Goal: Task Accomplishment & Management: Manage account settings

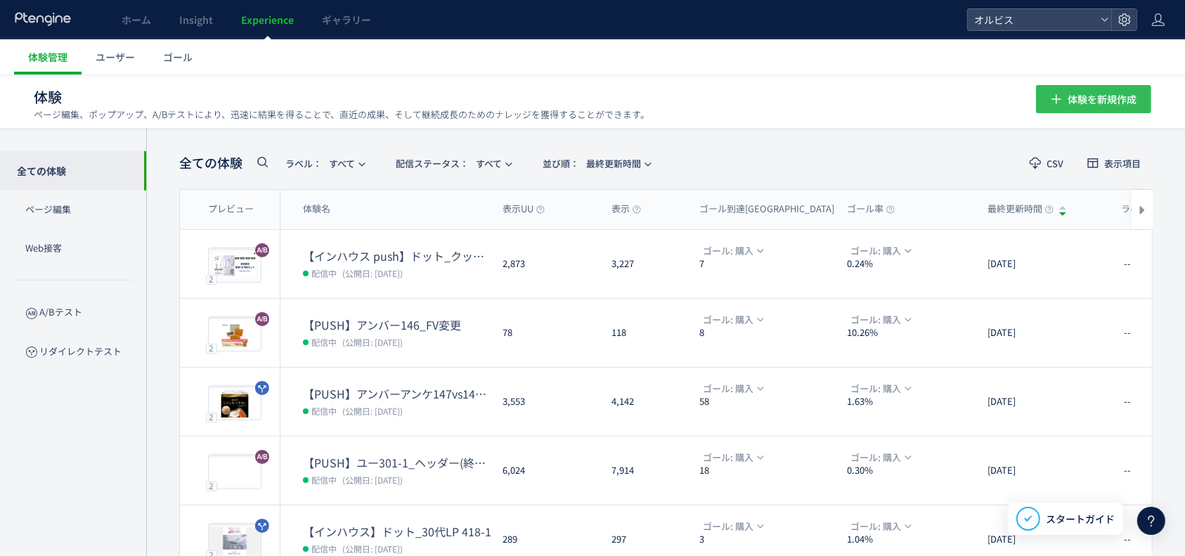
click at [1091, 96] on span "体験を新規作成" at bounding box center [1102, 99] width 69 height 28
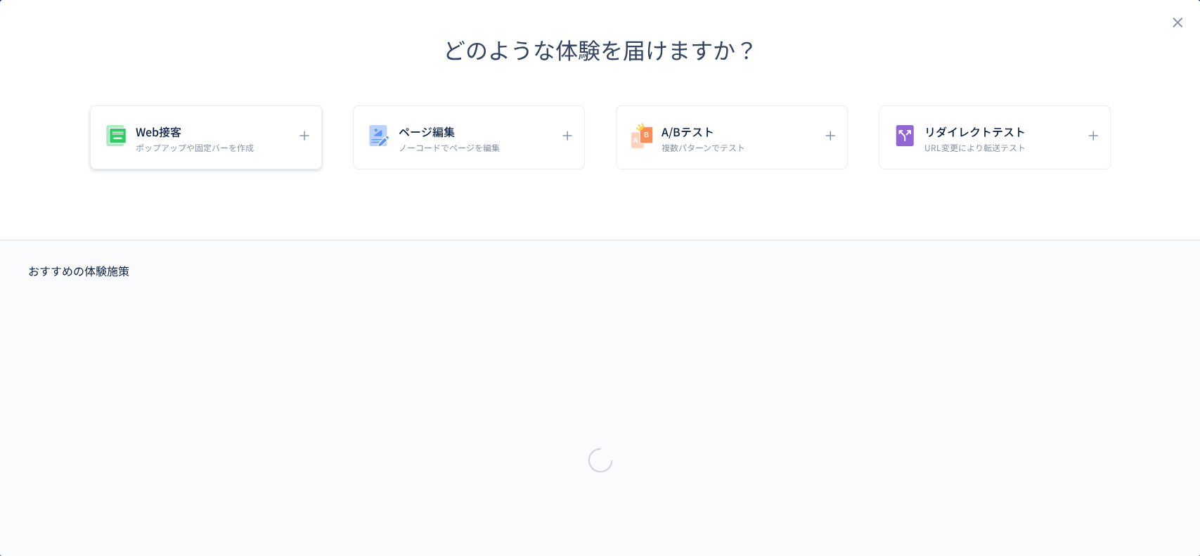
click at [185, 146] on p "ポップアップや固定バーを作成" at bounding box center [195, 147] width 118 height 12
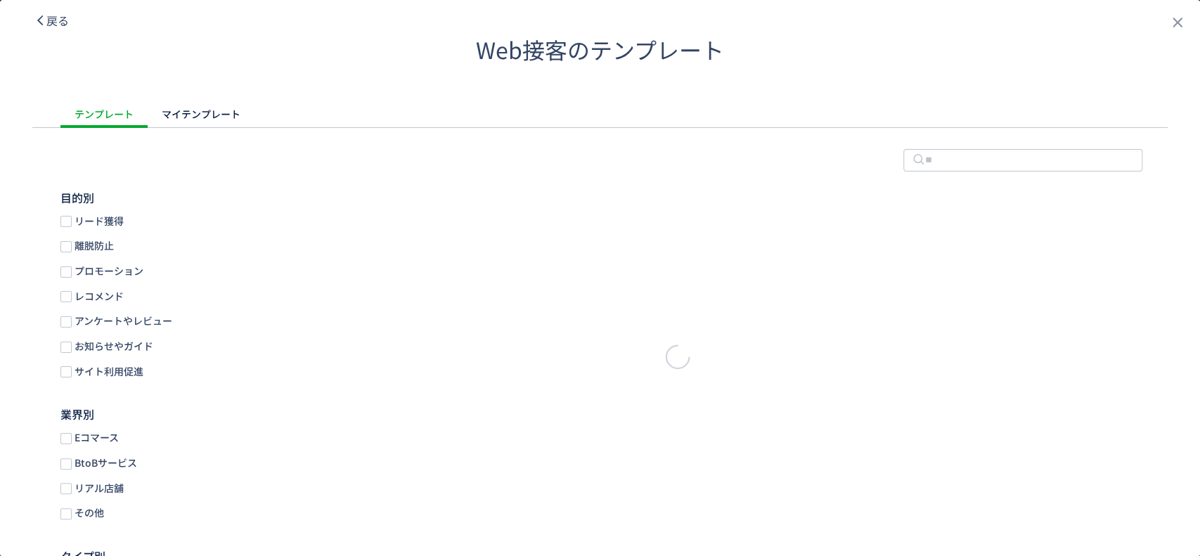
click at [32, 10] on header "Web接客のテンプレート" at bounding box center [600, 50] width 1200 height 100
click at [56, 20] on span "戻る" at bounding box center [57, 20] width 22 height 17
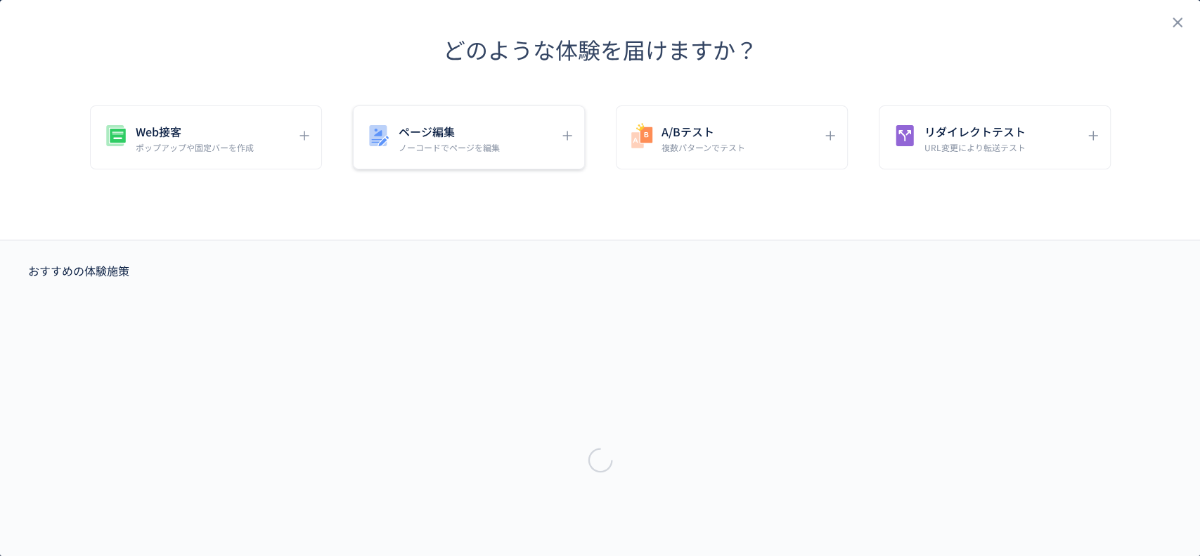
click at [616, 155] on div "ページ編集 ノーコードでページを編集" at bounding box center [732, 137] width 232 height 64
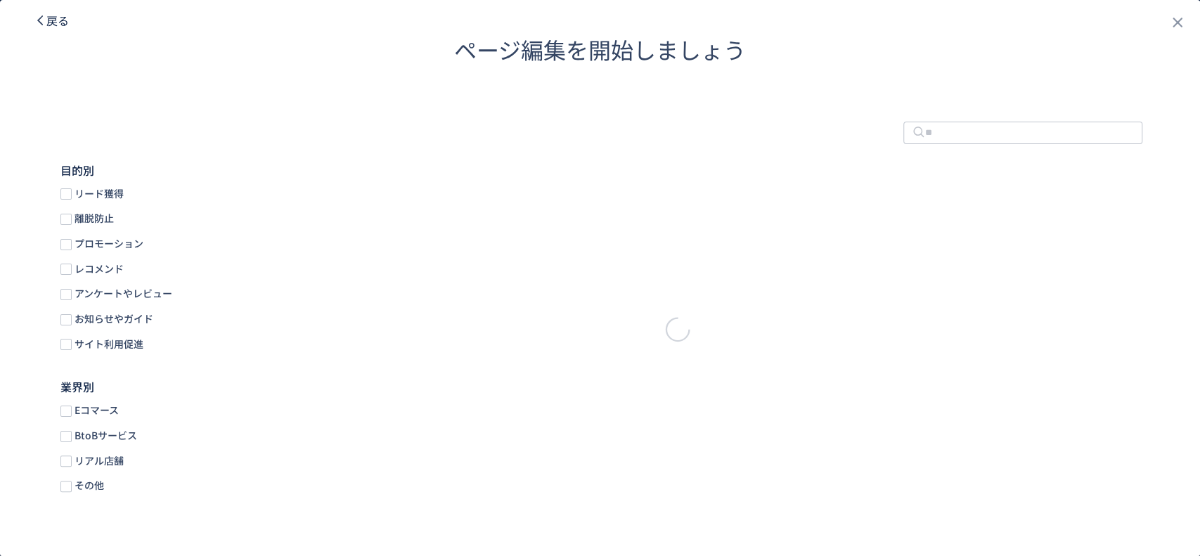
click at [59, 24] on span "戻る" at bounding box center [57, 20] width 22 height 17
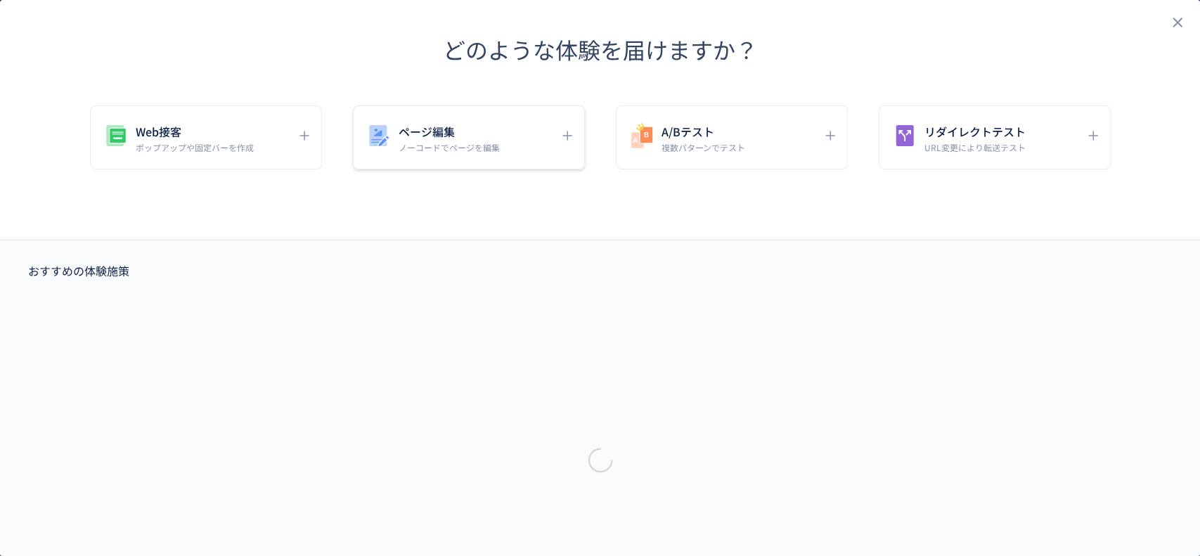
click at [616, 165] on div "ページ編集 ノーコードでページを編集" at bounding box center [732, 137] width 232 height 64
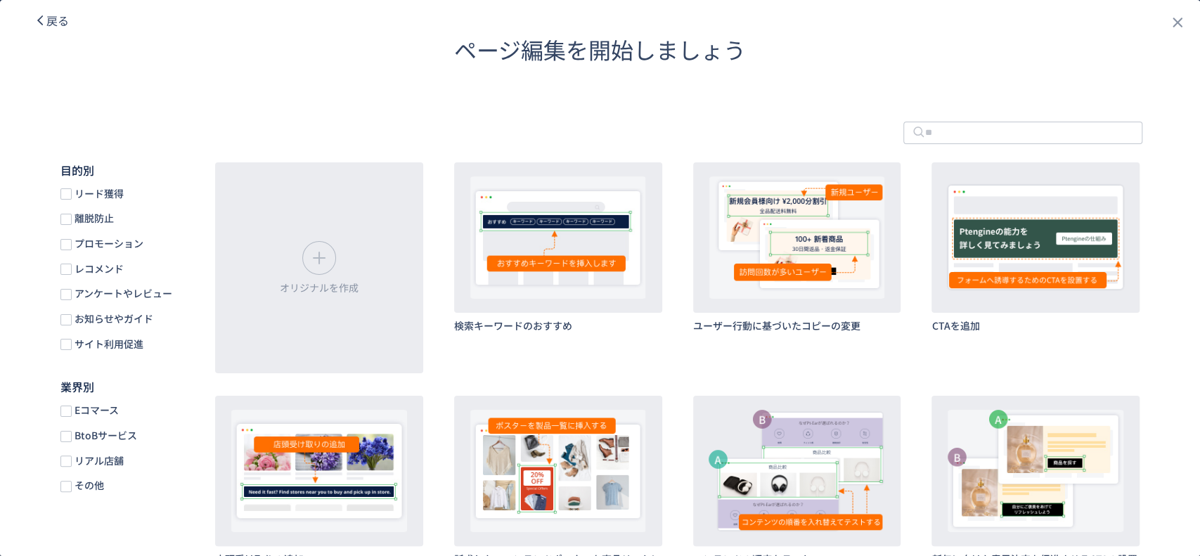
click at [41, 8] on div "戻る" at bounding box center [51, 19] width 35 height 39
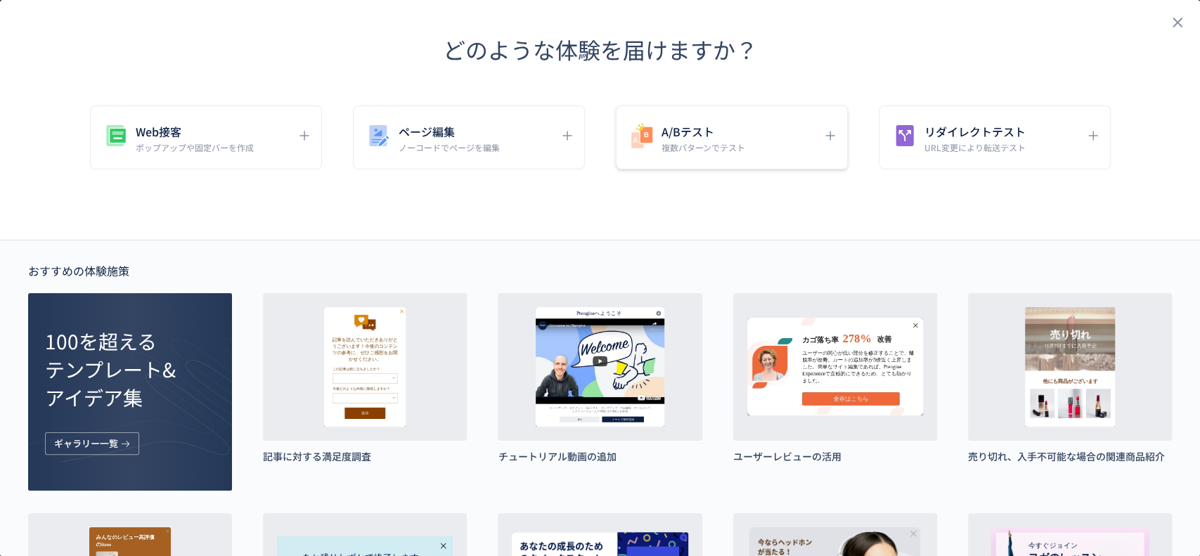
click at [714, 127] on h5 "A/Bテスト" at bounding box center [704, 132] width 84 height 20
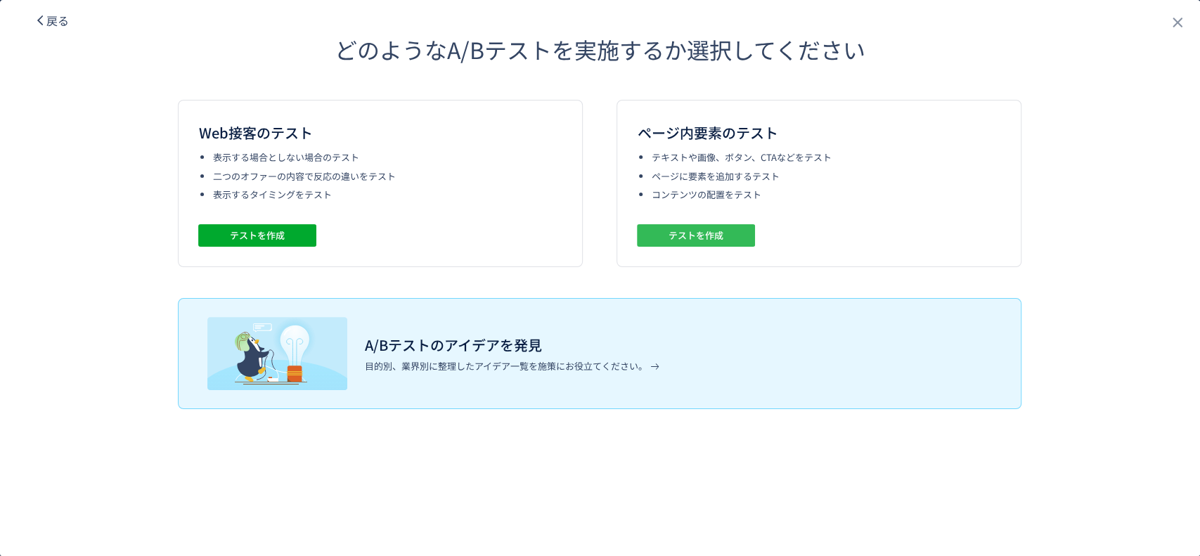
click at [747, 233] on button "テストを作成" at bounding box center [696, 235] width 118 height 22
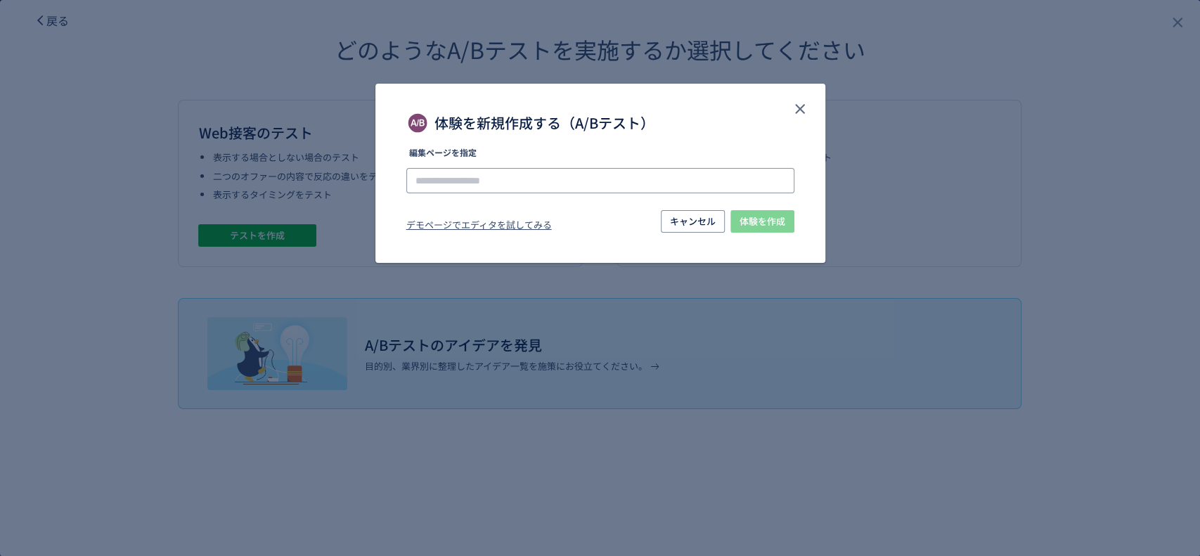
click at [628, 186] on input "体験を新規作成する（A/Bテスト）" at bounding box center [600, 180] width 388 height 25
click at [75, 25] on div "体験を新規作成する（A/Bテスト） 編集ページを指定 デモページでエディタを試してみる キャンセル 体験を作成" at bounding box center [600, 278] width 1200 height 556
click at [51, 19] on div "体験を新規作成する（A/Bテスト） 編集ページを指定 URLを選択、または入力してください デモページでエディタを試してみる キャンセル 体験を作成" at bounding box center [600, 278] width 1200 height 556
drag, startPoint x: 793, startPoint y: 115, endPoint x: 756, endPoint y: 110, distance: 36.8
click at [794, 110] on icon "close" at bounding box center [800, 109] width 17 height 17
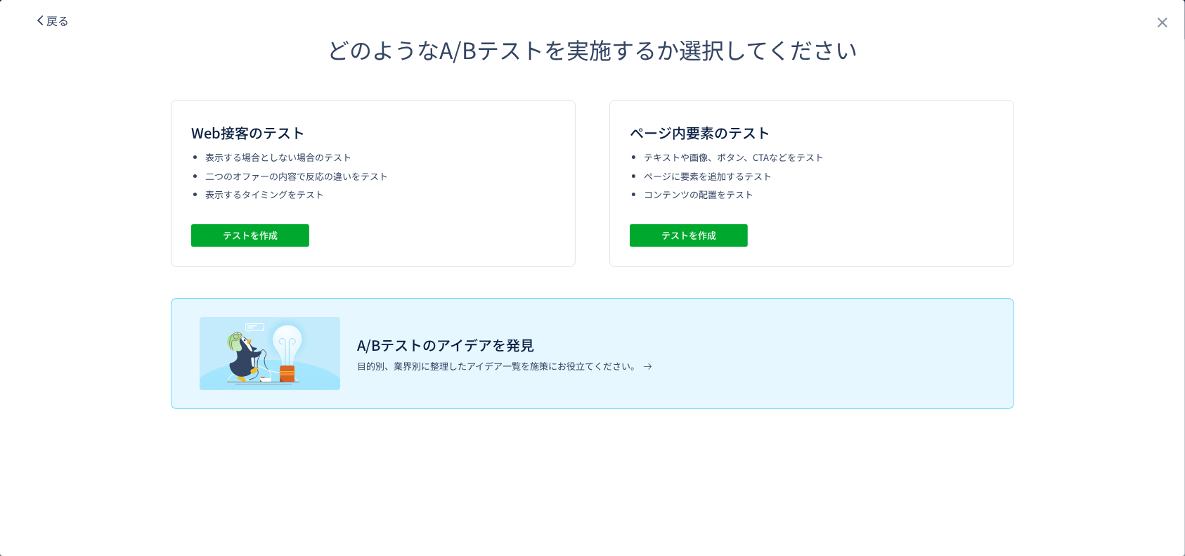
drag, startPoint x: 16, startPoint y: 25, endPoint x: 73, endPoint y: 22, distance: 57.0
click at [23, 22] on div "戻る どのようなA/Bテストを実施するか選択してください Web接客のテスト 表示する場合としない場合のテスト 二つのオファーの内容で反応の違いをテスト 表示…" at bounding box center [592, 278] width 1185 height 556
click at [73, 22] on header "どのようなA/Bテストを実施するか選択してください" at bounding box center [592, 50] width 1067 height 100
click at [69, 22] on header "どのようなA/Bテストを実施するか選択してください" at bounding box center [592, 50] width 1067 height 100
click at [60, 20] on span "戻る" at bounding box center [57, 20] width 22 height 17
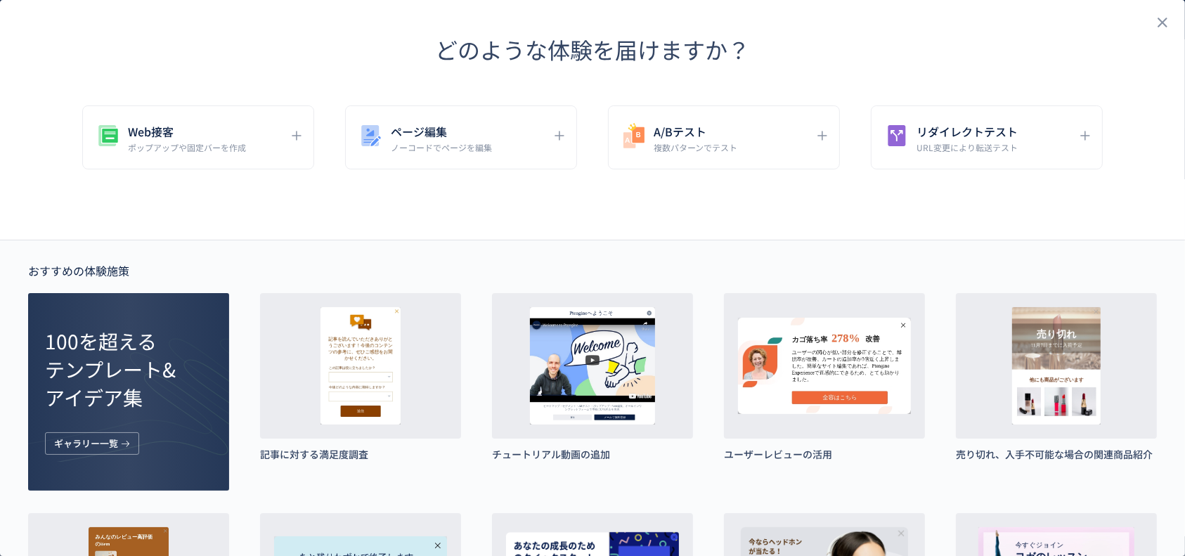
click at [0, 0] on header "どのような体験を届けますか？" at bounding box center [0, 0] width 0 height 0
click at [951, 122] on h5 "リダイレクトテスト" at bounding box center [967, 132] width 101 height 20
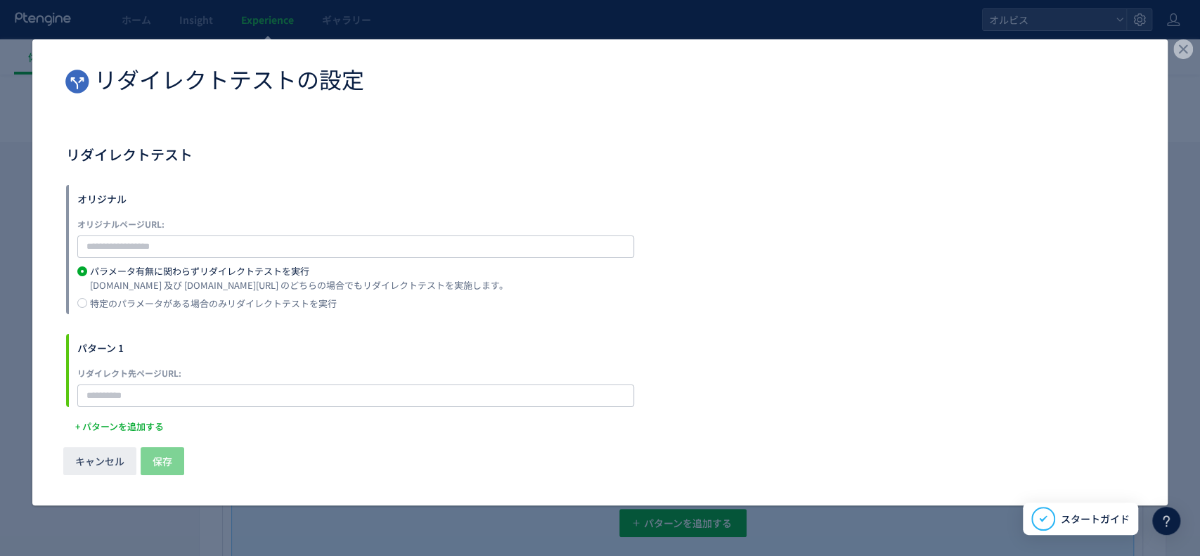
click at [1174, 86] on div "リダイレクトテストの設定 リダイレクトテスト オリジナル オリジナルページURL: パラメータ有無に関わらずリダイレクトテストを実行 example.com …" at bounding box center [600, 278] width 1200 height 556
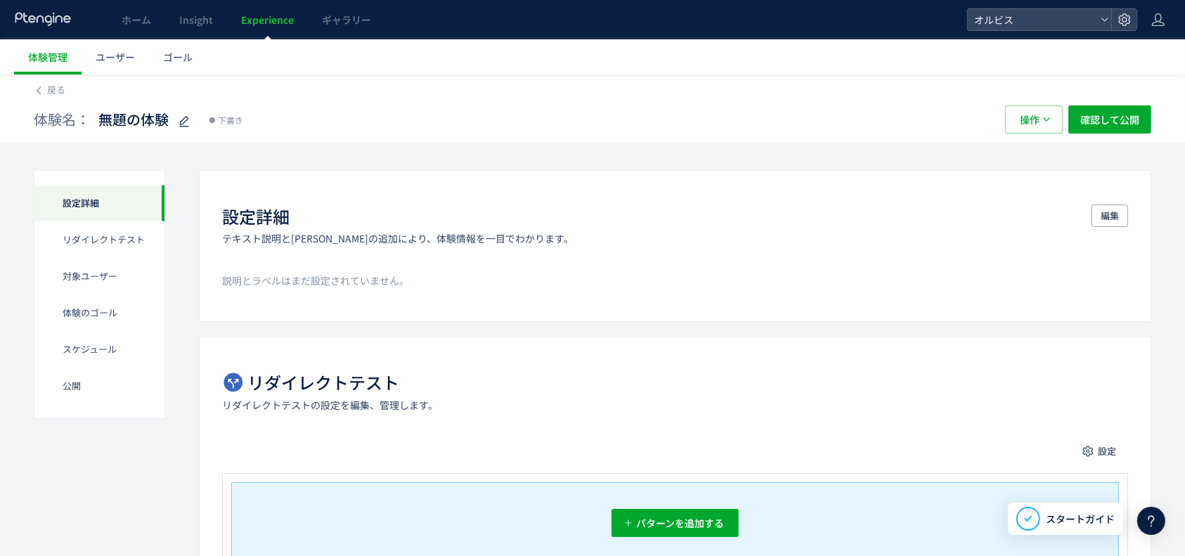
click at [250, 21] on span "Experience" at bounding box center [267, 20] width 53 height 14
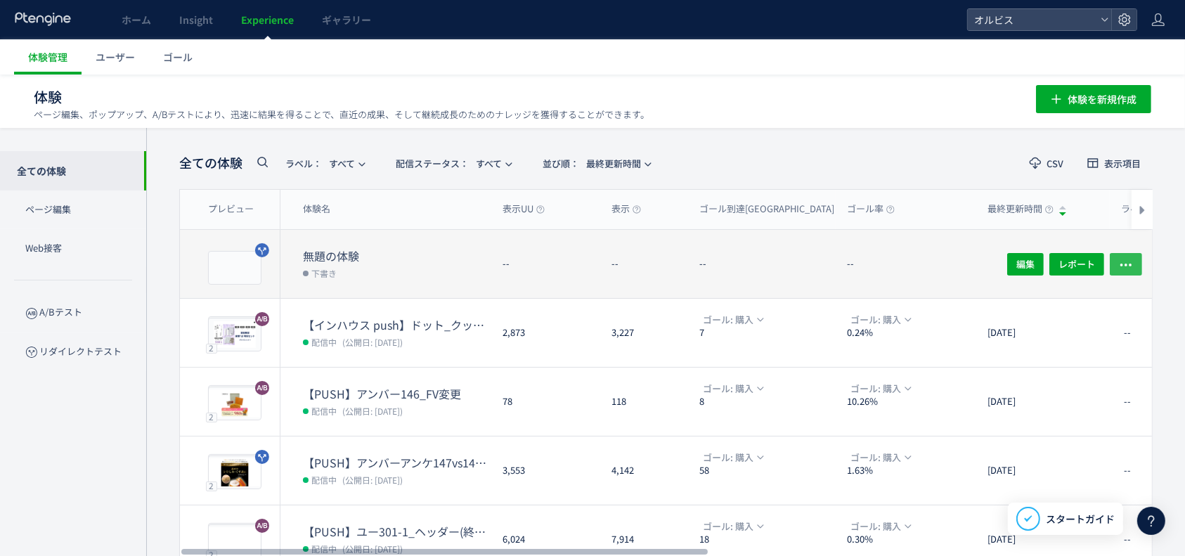
click at [1125, 255] on span "button" at bounding box center [1126, 263] width 14 height 22
click at [1029, 313] on div "編集 レポート" at bounding box center [1070, 333] width 168 height 68
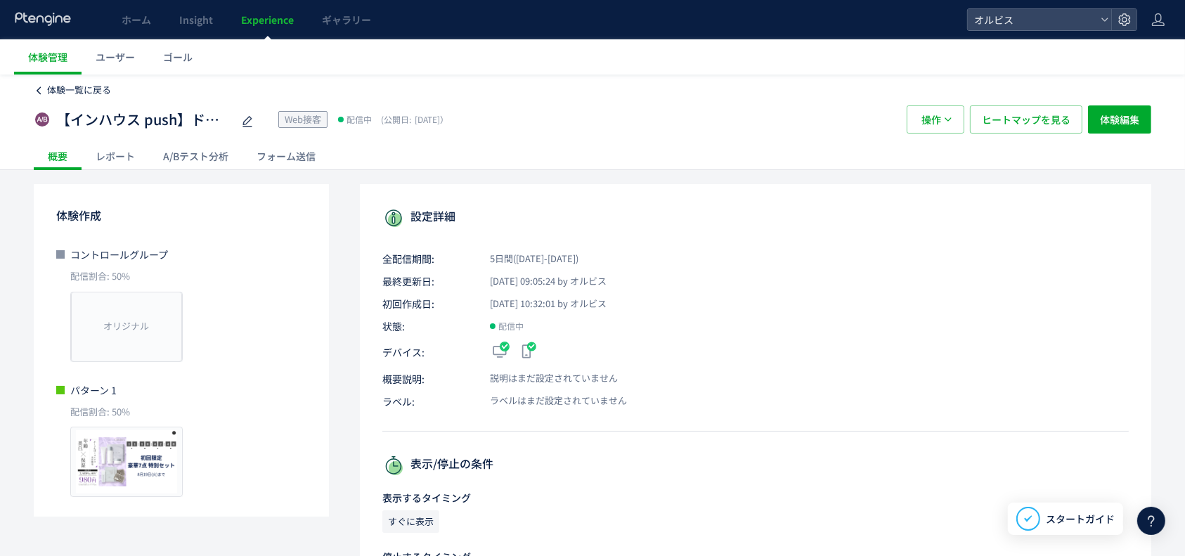
click at [84, 90] on span "体験一覧に戻る" at bounding box center [79, 89] width 64 height 13
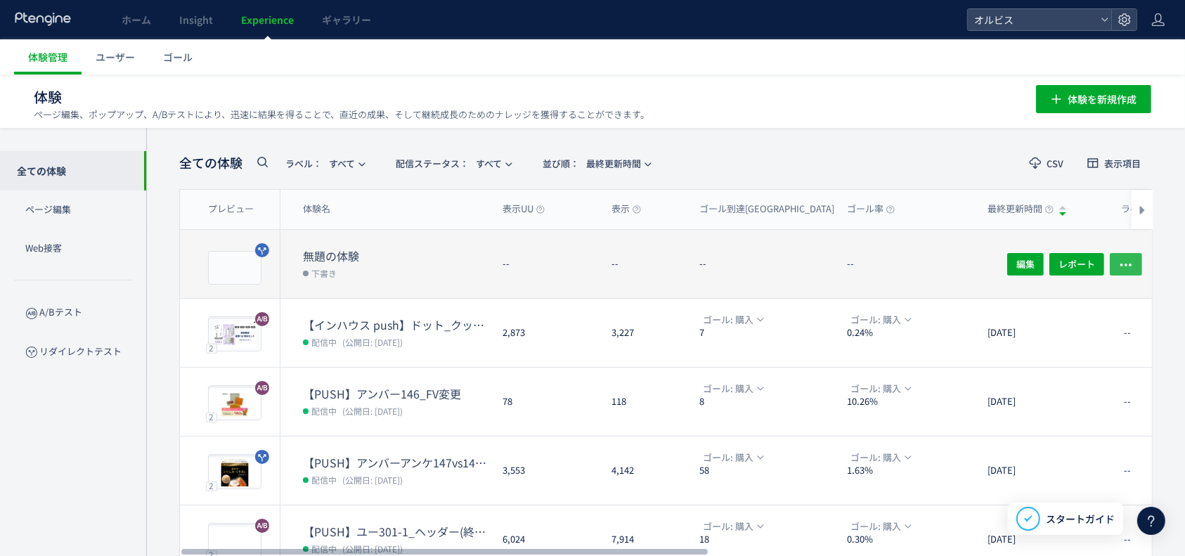
click at [1112, 258] on button "button" at bounding box center [1126, 263] width 32 height 22
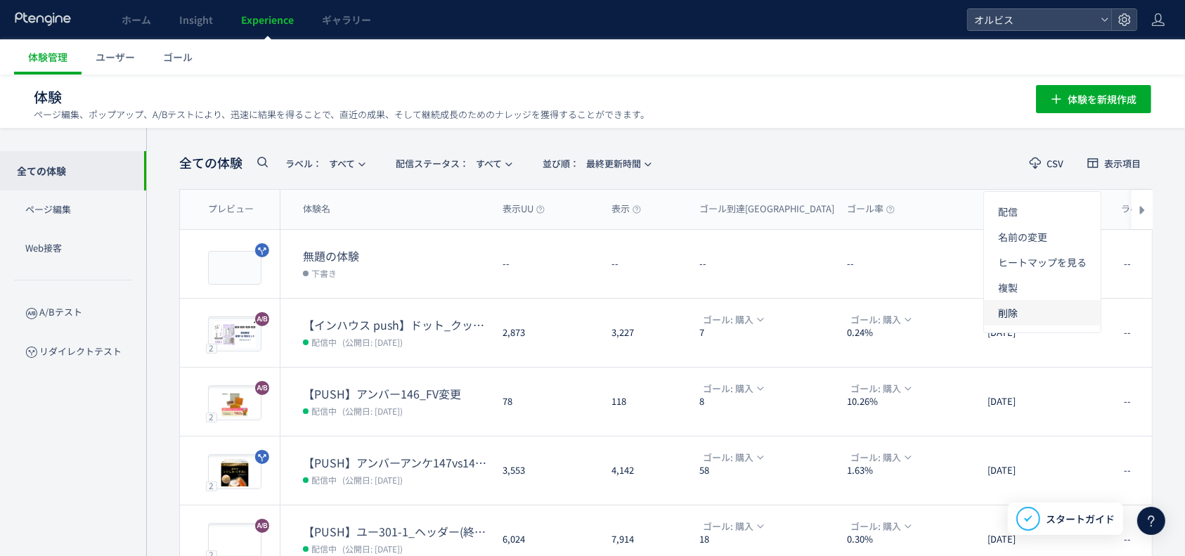
click at [1012, 301] on li "削除" at bounding box center [1042, 312] width 117 height 25
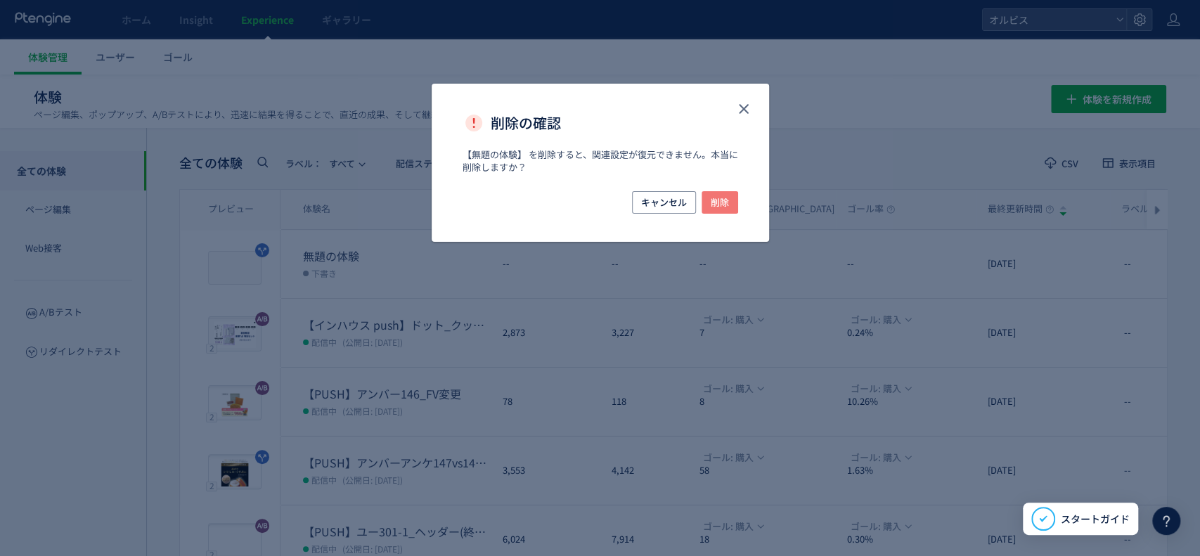
click at [730, 202] on button "削除" at bounding box center [720, 202] width 37 height 22
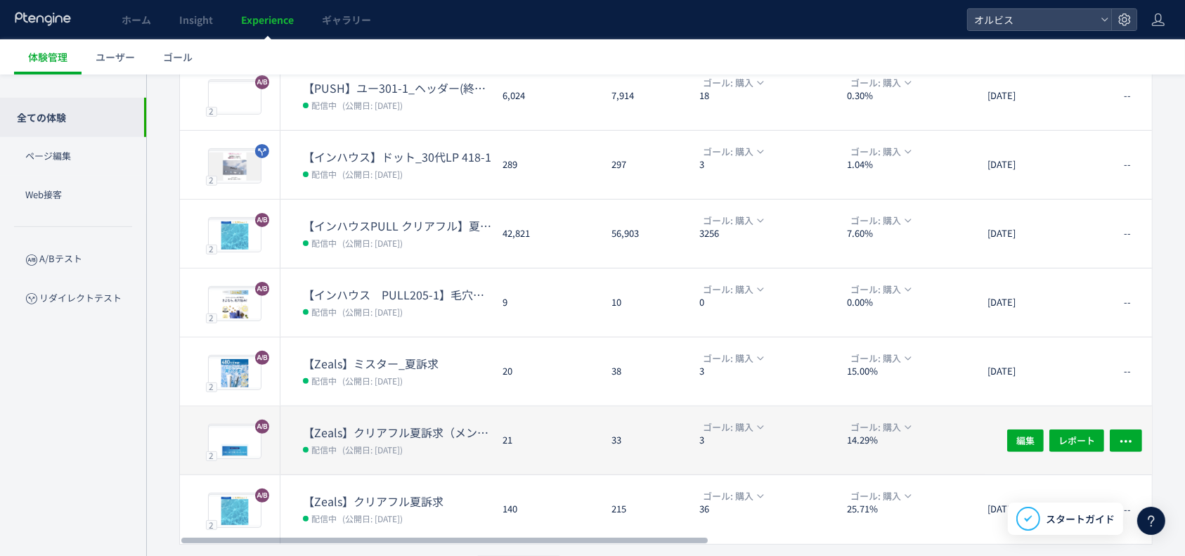
scroll to position [414, 0]
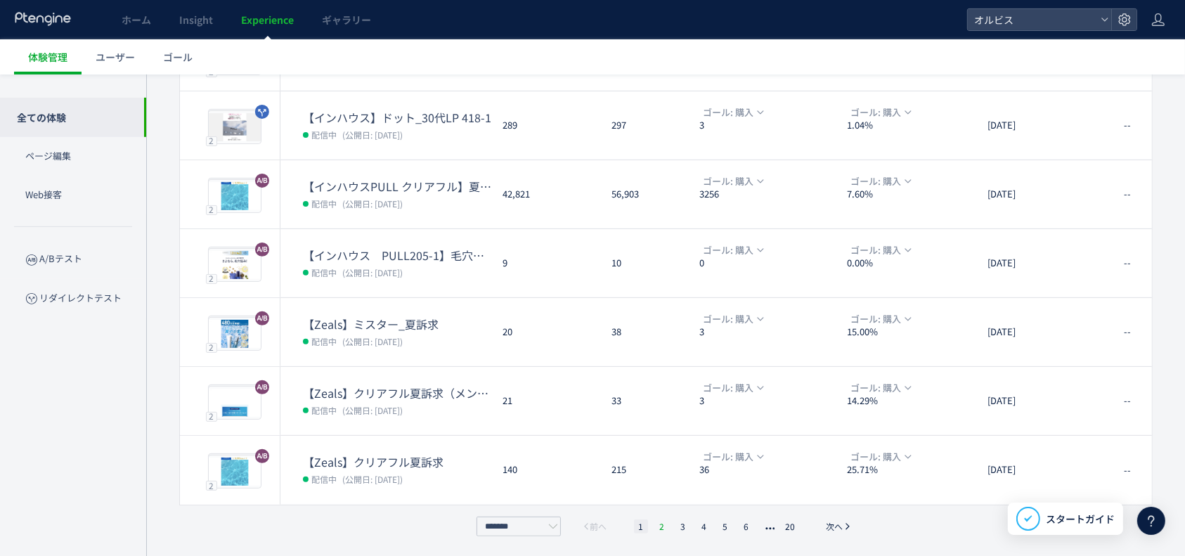
click at [676, 527] on li "2" at bounding box center [683, 527] width 14 height 14
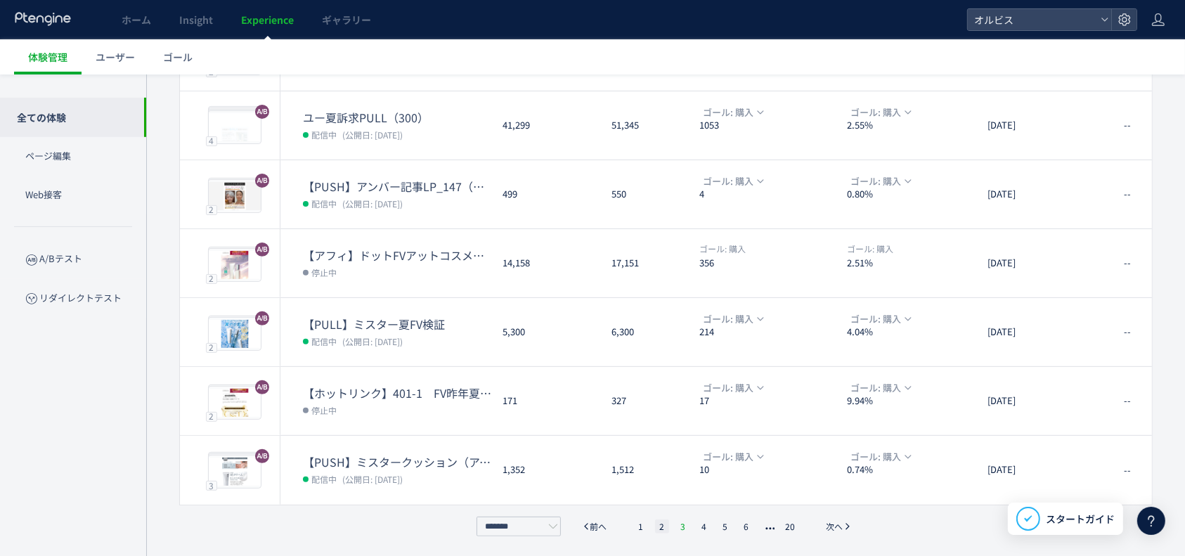
click at [697, 520] on li "3" at bounding box center [704, 527] width 14 height 14
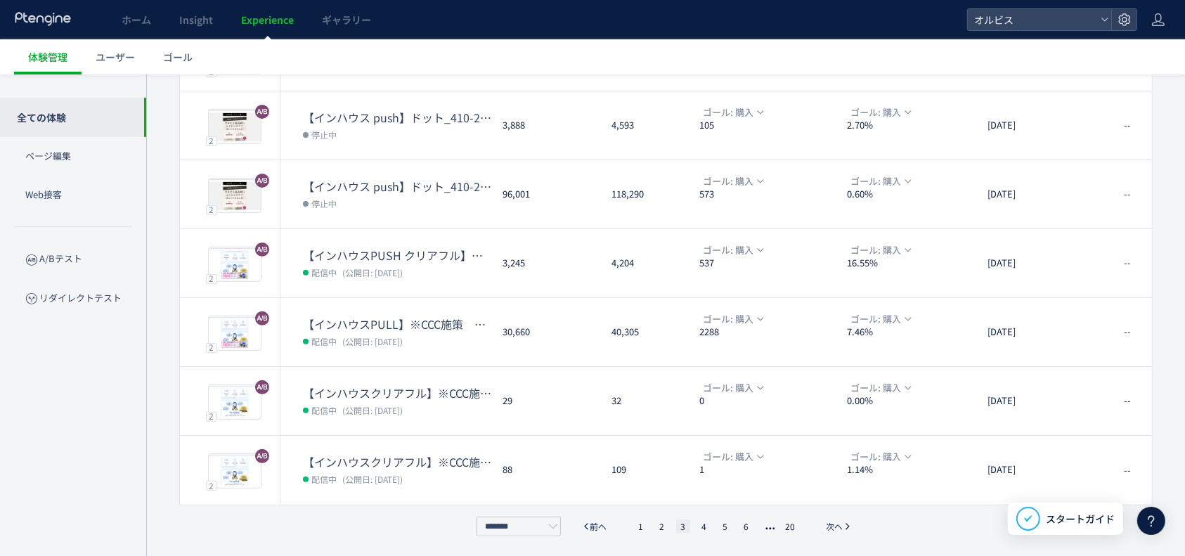
click at [696, 520] on ul "1 2 3 4 5 6 20" at bounding box center [717, 527] width 173 height 14
click at [719, 520] on li "4" at bounding box center [726, 527] width 14 height 14
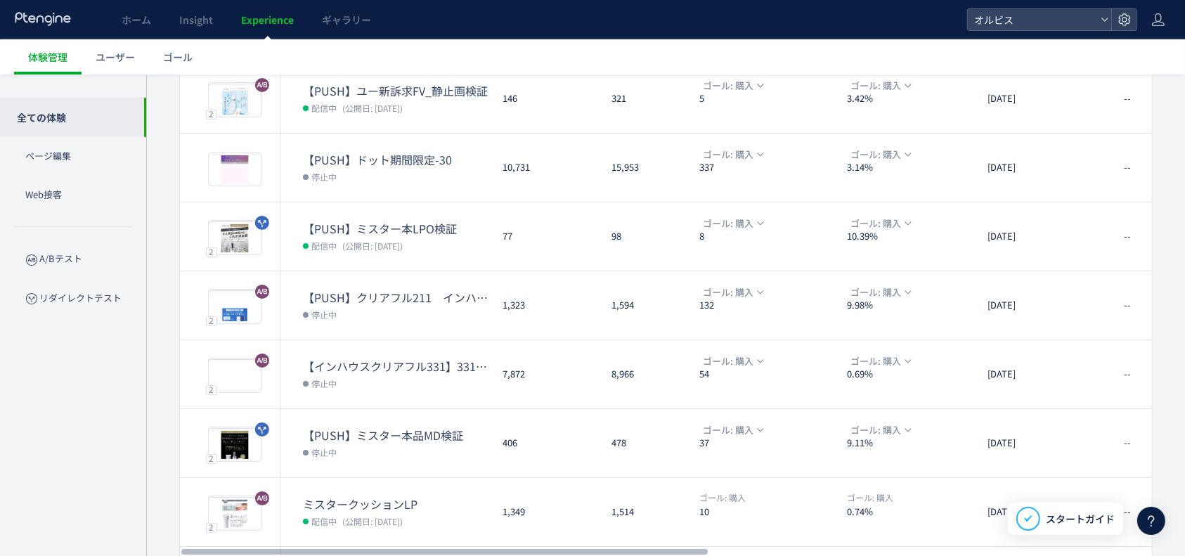
scroll to position [0, 0]
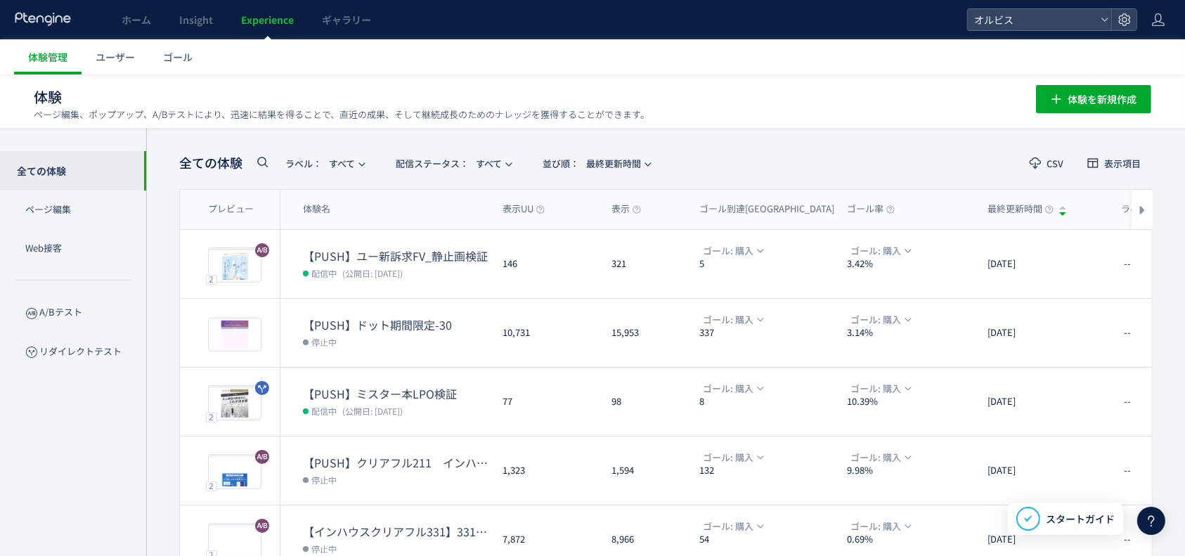
click at [262, 159] on icon at bounding box center [262, 161] width 17 height 17
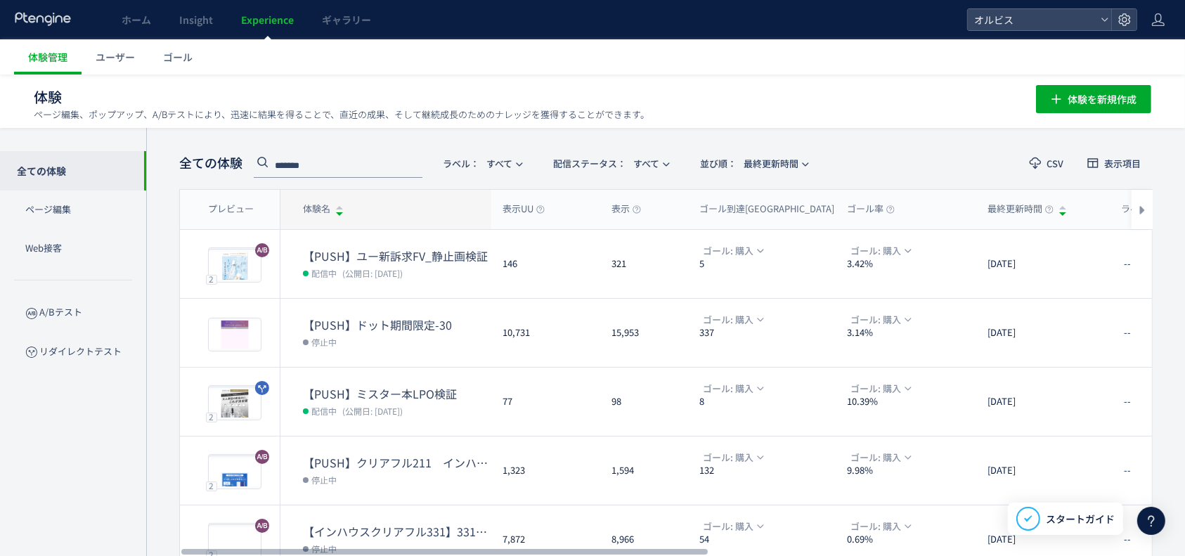
type input "*******"
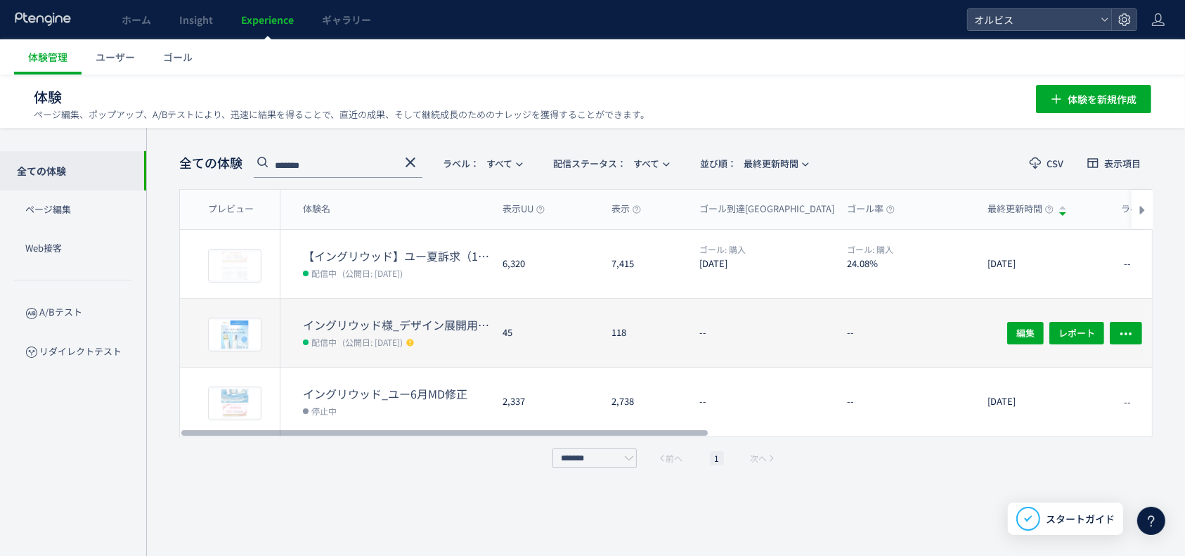
click at [395, 337] on span "(公開日: 2025/07/01)" at bounding box center [372, 342] width 60 height 12
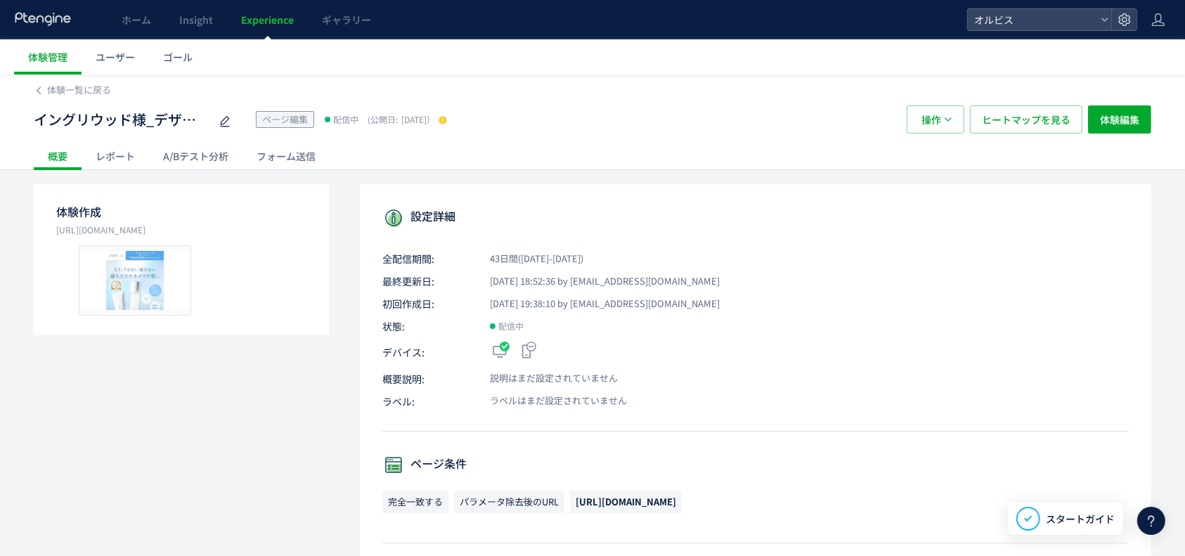
click at [209, 153] on div "A/Bテスト分析" at bounding box center [196, 156] width 94 height 28
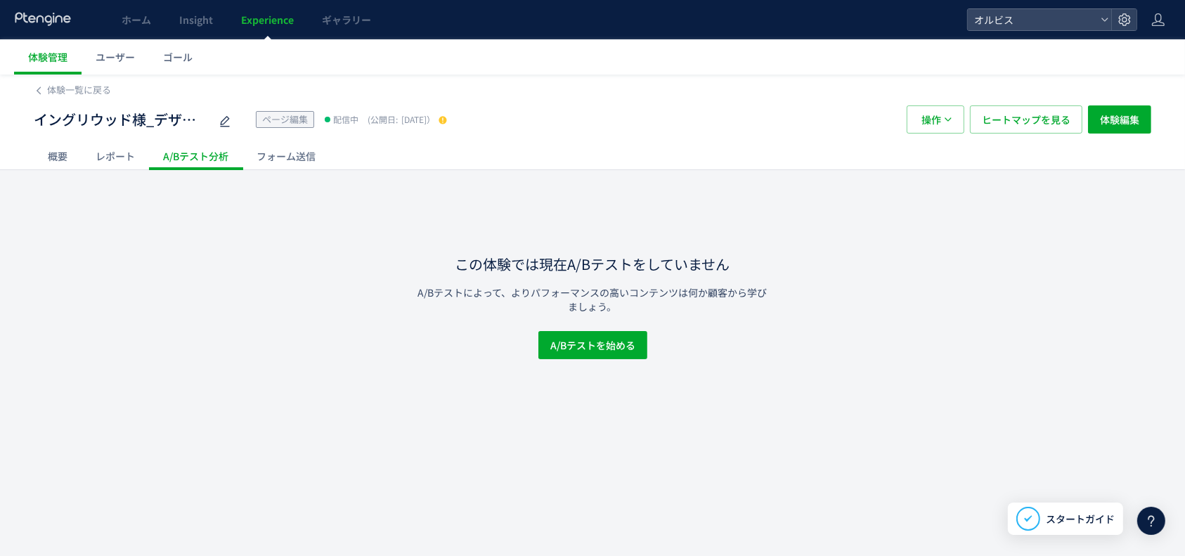
click at [123, 162] on div "レポート" at bounding box center [115, 156] width 67 height 28
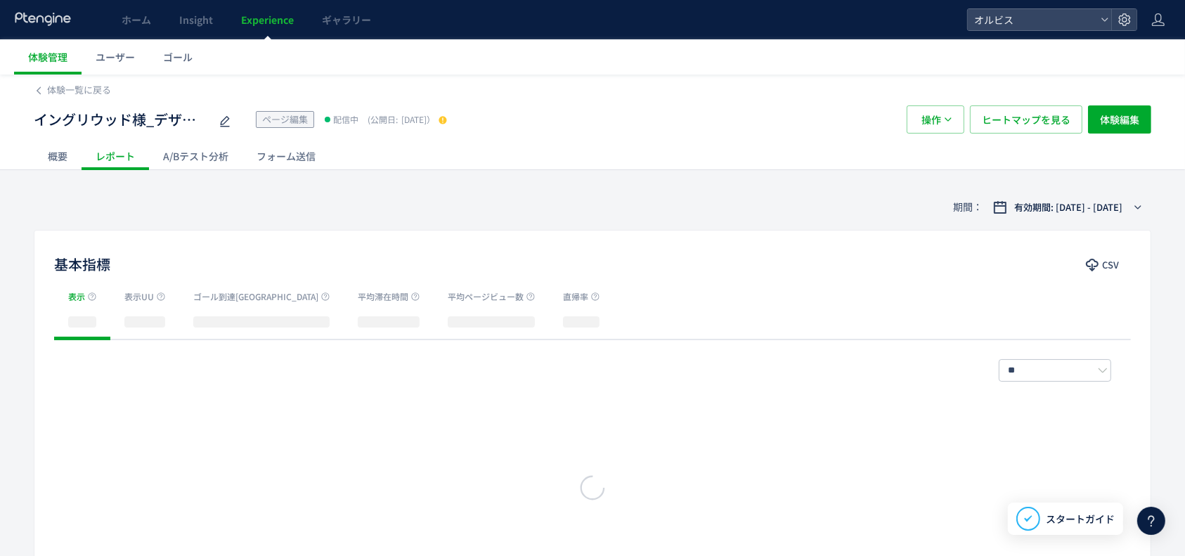
click at [70, 162] on div "概要" at bounding box center [58, 156] width 48 height 28
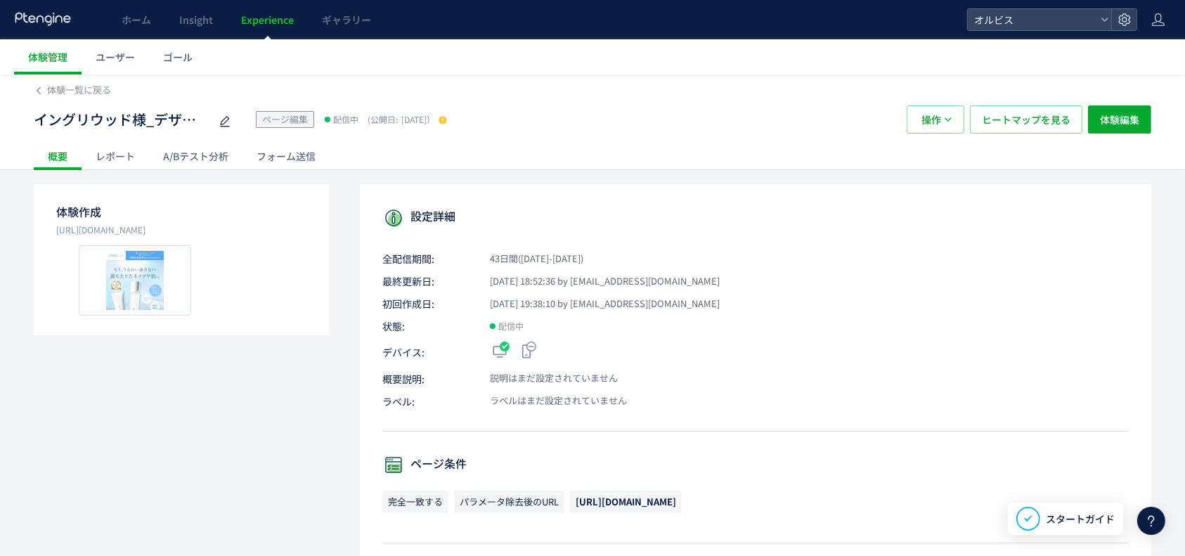
click at [276, 160] on div "フォーム送信" at bounding box center [286, 156] width 87 height 28
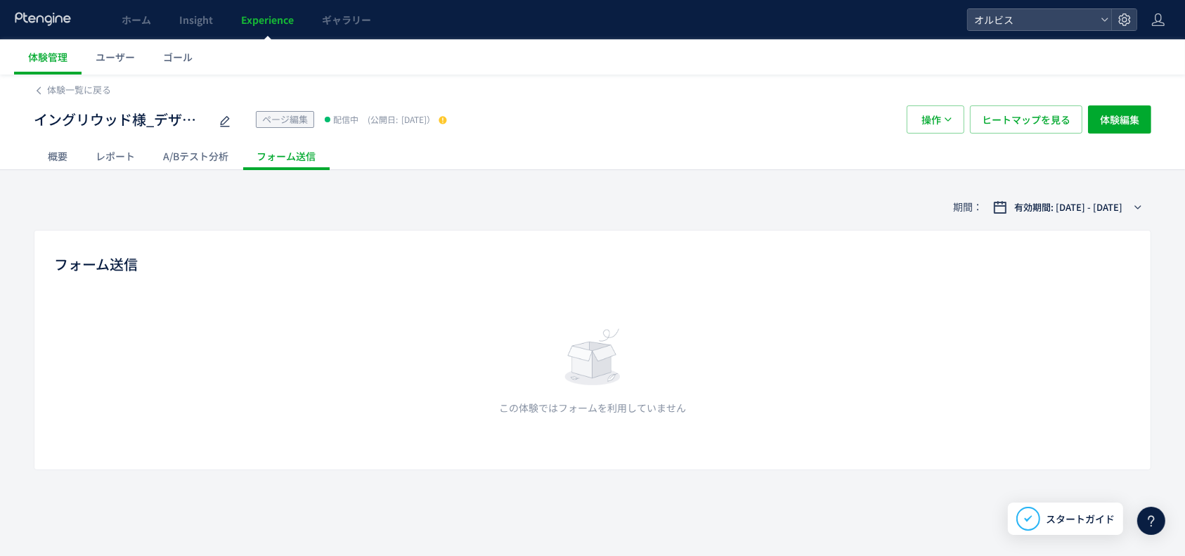
click at [110, 155] on div "レポート" at bounding box center [115, 156] width 67 height 28
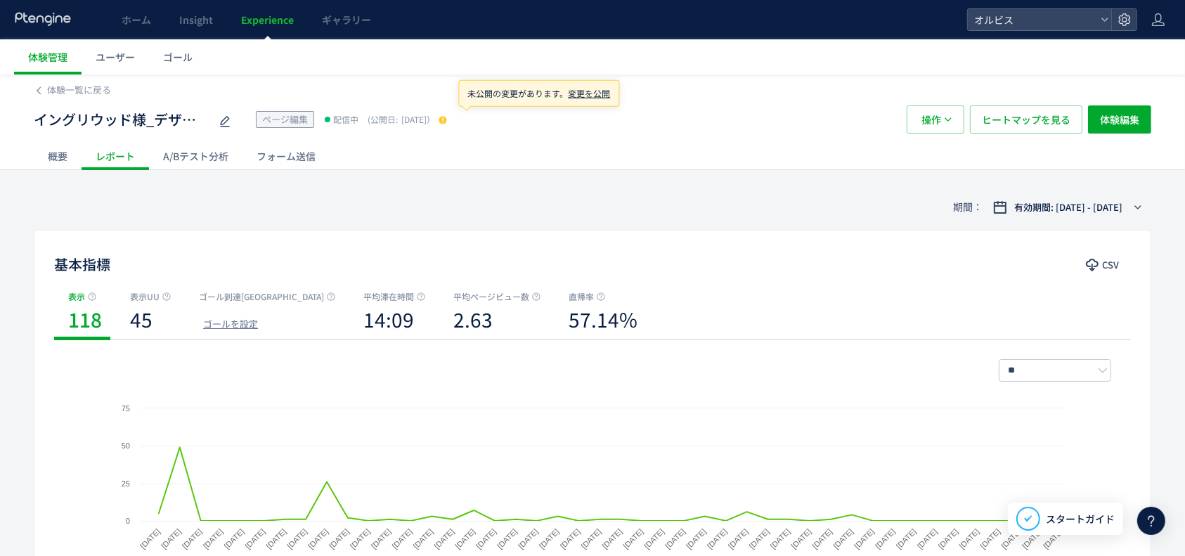
click at [446, 116] on use at bounding box center [443, 120] width 8 height 8
click at [73, 155] on div "概要" at bounding box center [58, 156] width 48 height 28
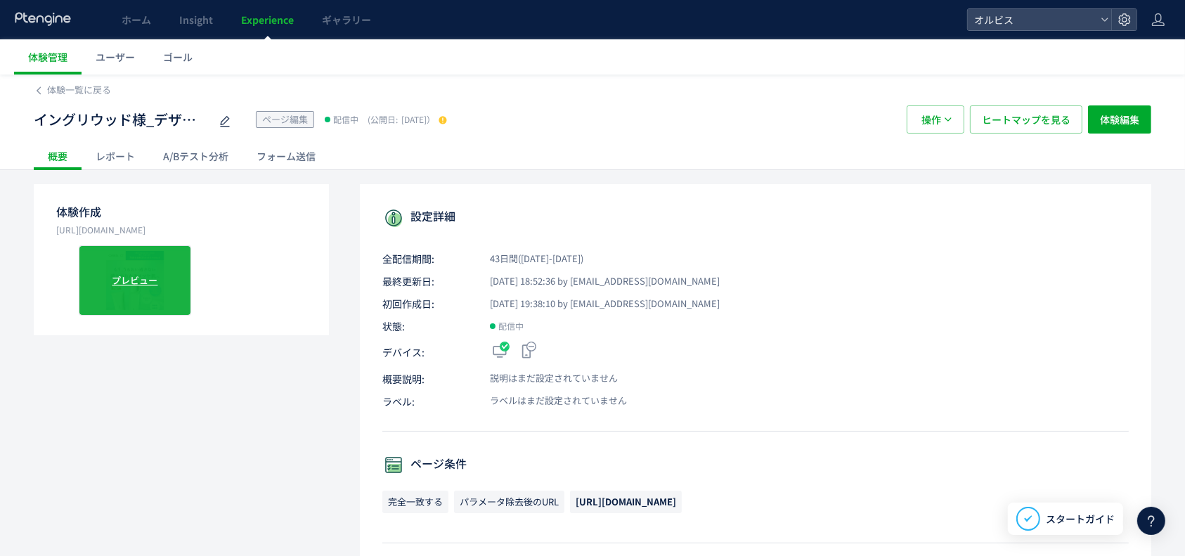
click at [136, 271] on div "プレビュー" at bounding box center [135, 280] width 112 height 70
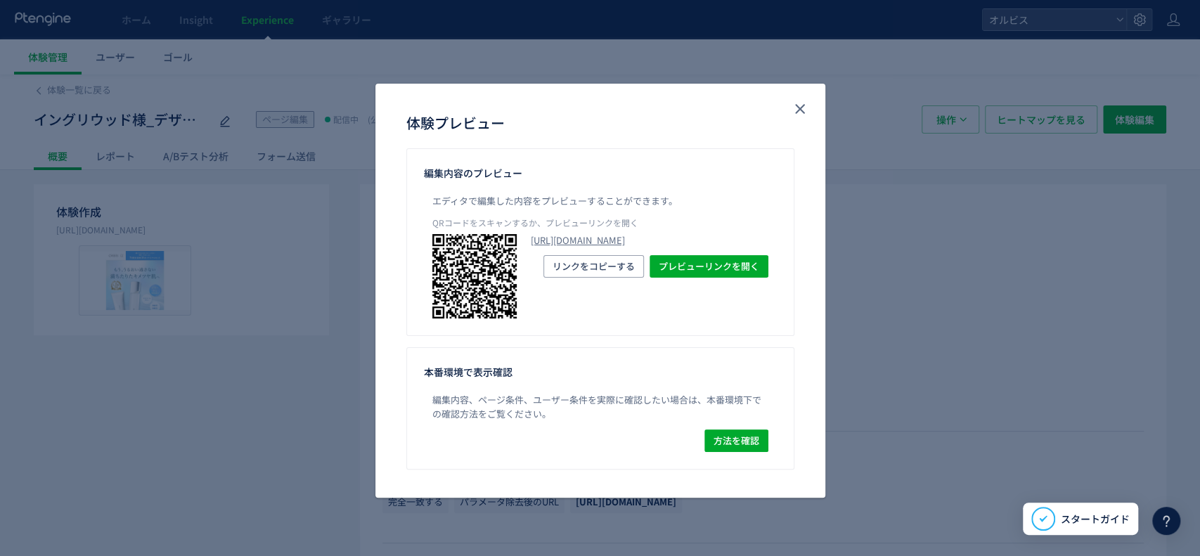
click at [621, 233] on p "QRコードをスキャンするか、プレビューリンクを開く" at bounding box center [600, 226] width 336 height 18
click at [607, 247] on link "https://pr.orbis.co.jp/cosmetics/u/166/?preview_ptx_token=v4-67555503-0554-42c6…" at bounding box center [650, 240] width 238 height 13
click at [800, 105] on icon "close" at bounding box center [800, 109] width 17 height 17
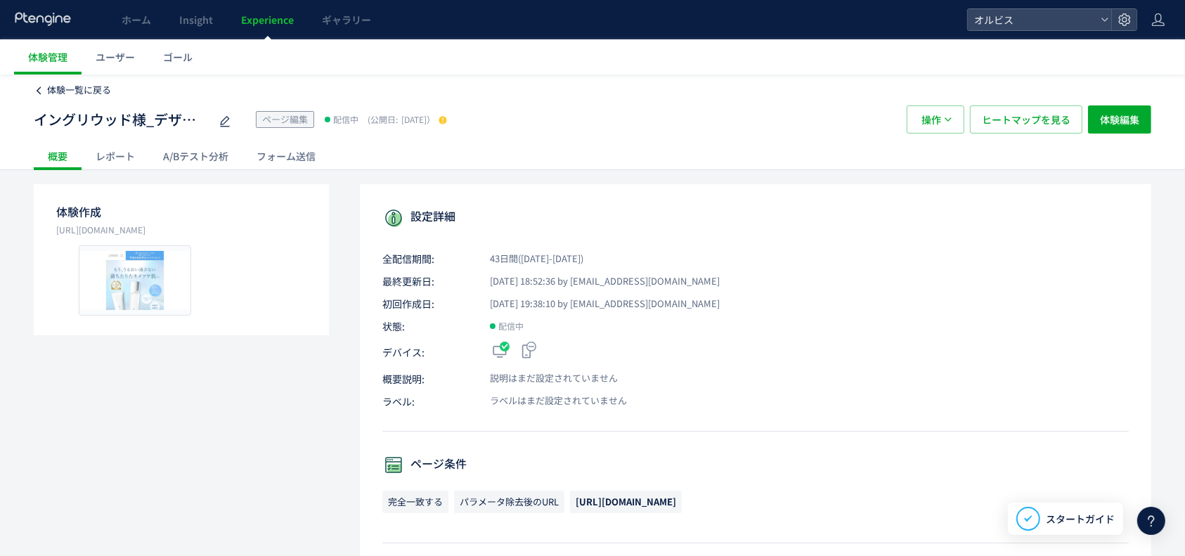
click at [100, 96] on span "体験一覧に戻る" at bounding box center [79, 89] width 64 height 13
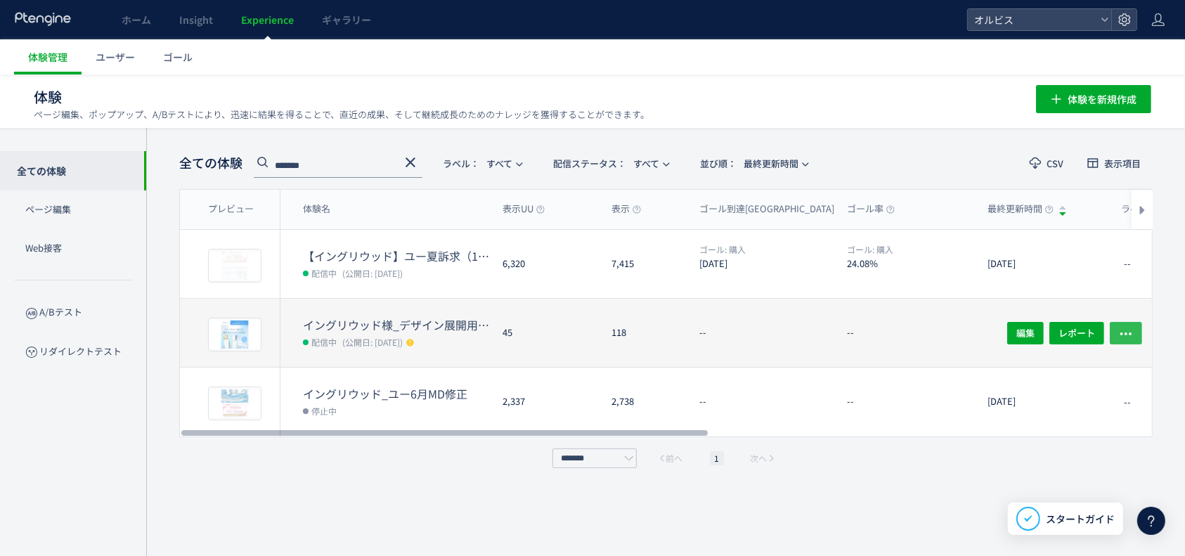
click at [1132, 335] on icon "button" at bounding box center [1126, 333] width 14 height 14
click at [1126, 333] on use "button" at bounding box center [1126, 334] width 11 height 3
click at [1136, 328] on button "button" at bounding box center [1126, 332] width 32 height 22
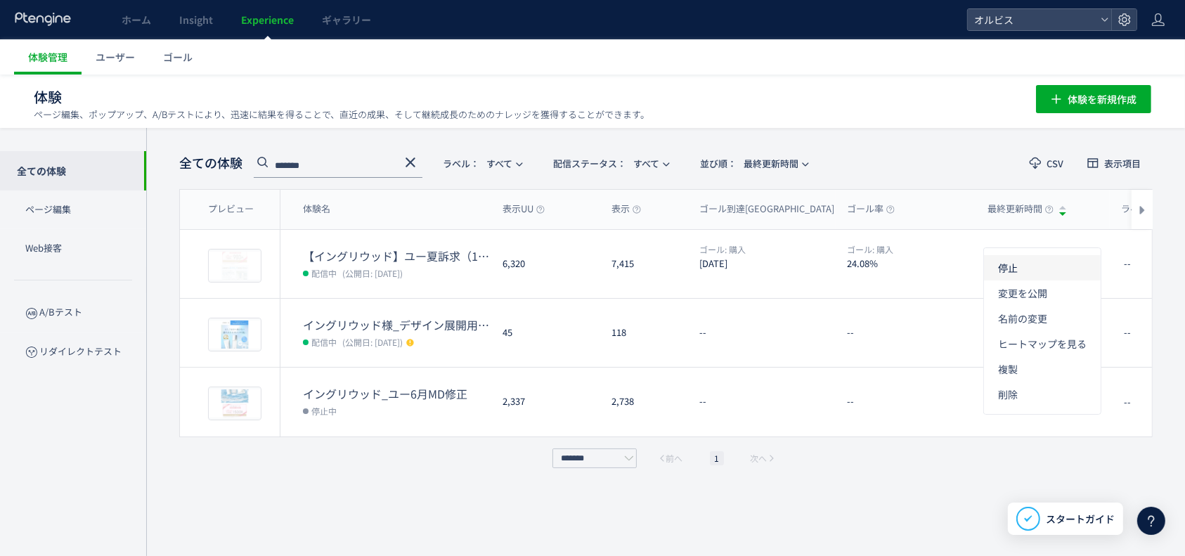
click at [1057, 306] on li "停止" at bounding box center [1042, 318] width 117 height 25
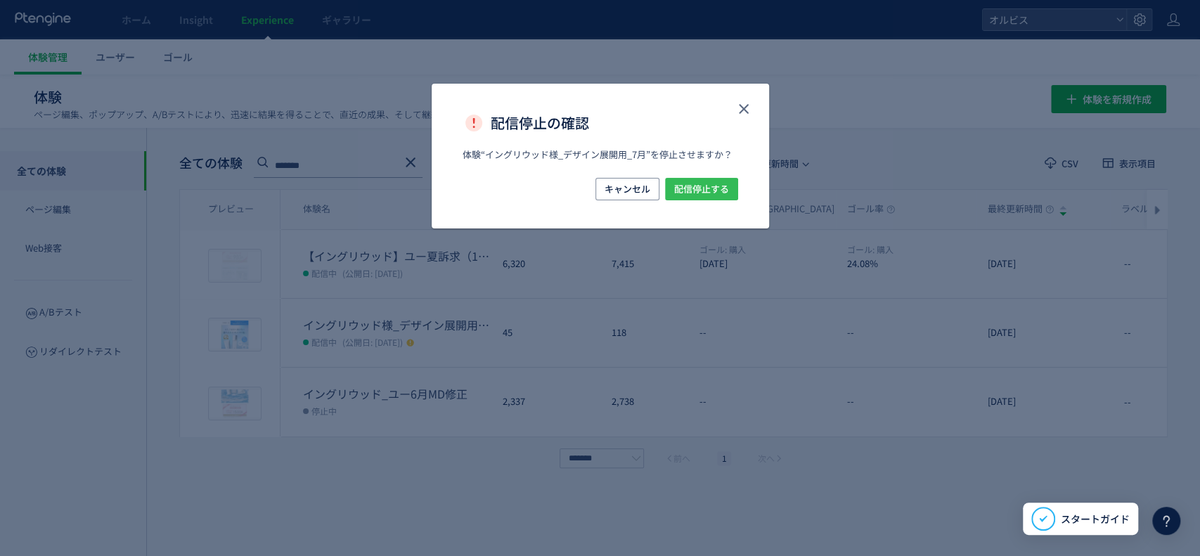
click at [720, 195] on span "配信停止する" at bounding box center [701, 189] width 55 height 22
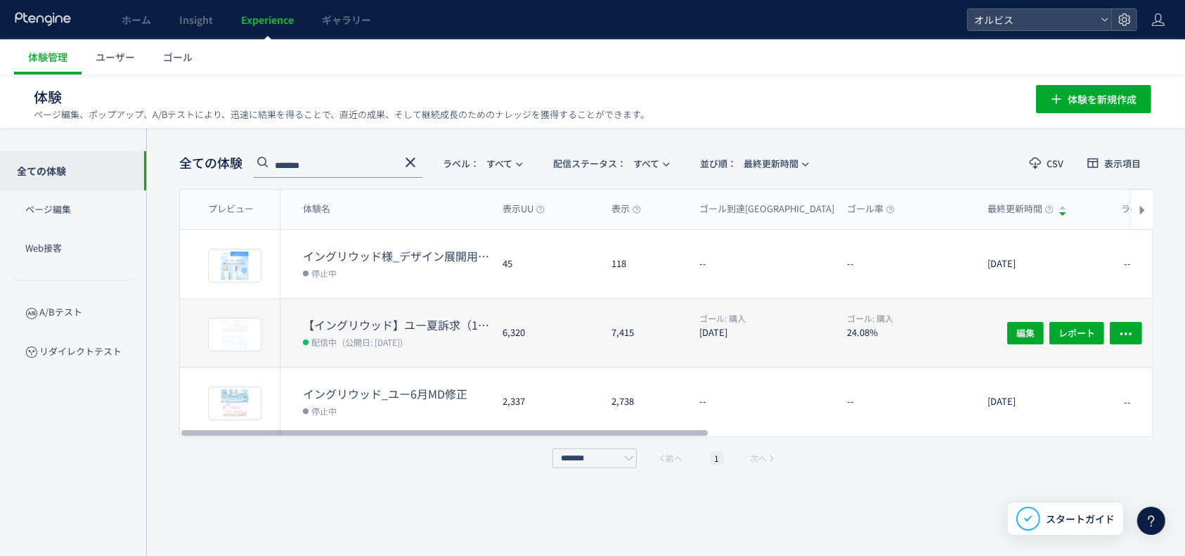
click at [495, 337] on div "6,320" at bounding box center [545, 333] width 109 height 68
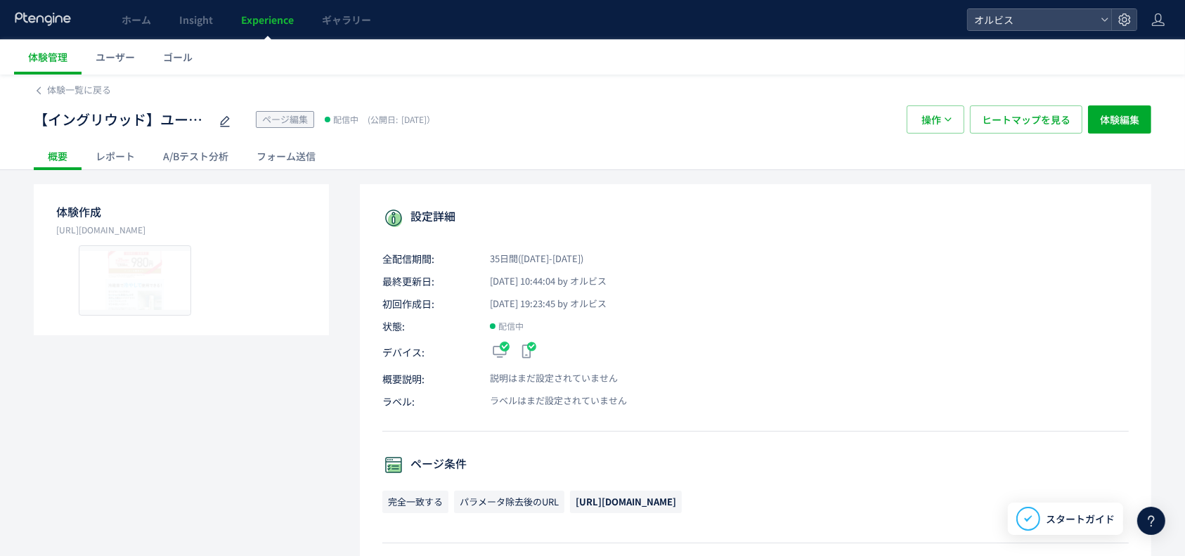
click at [201, 163] on div "A/Bテスト分析" at bounding box center [196, 156] width 94 height 28
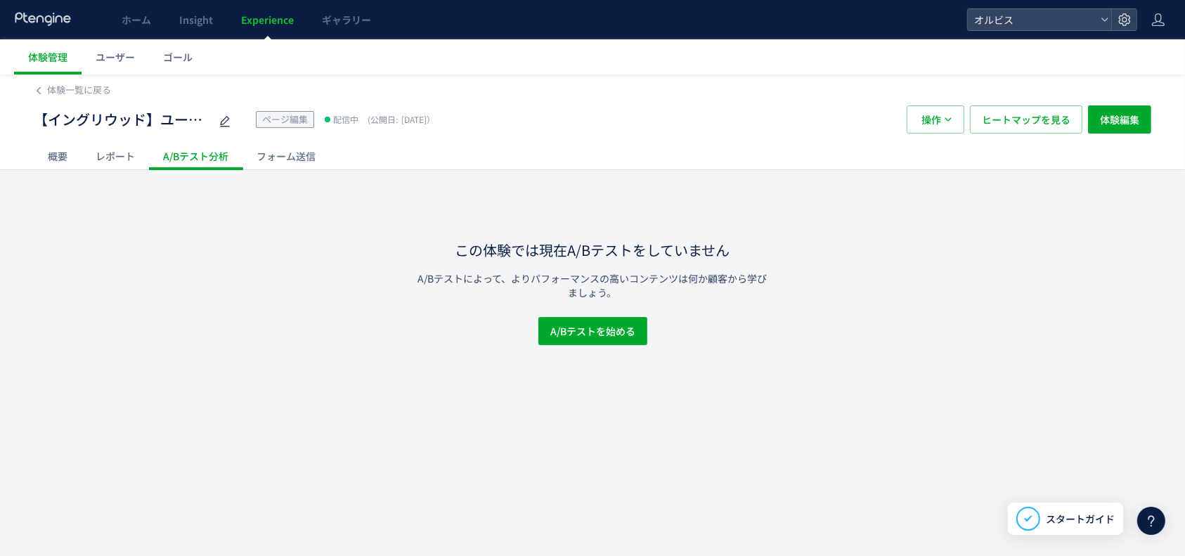
click at [116, 167] on div "レポート" at bounding box center [115, 156] width 67 height 28
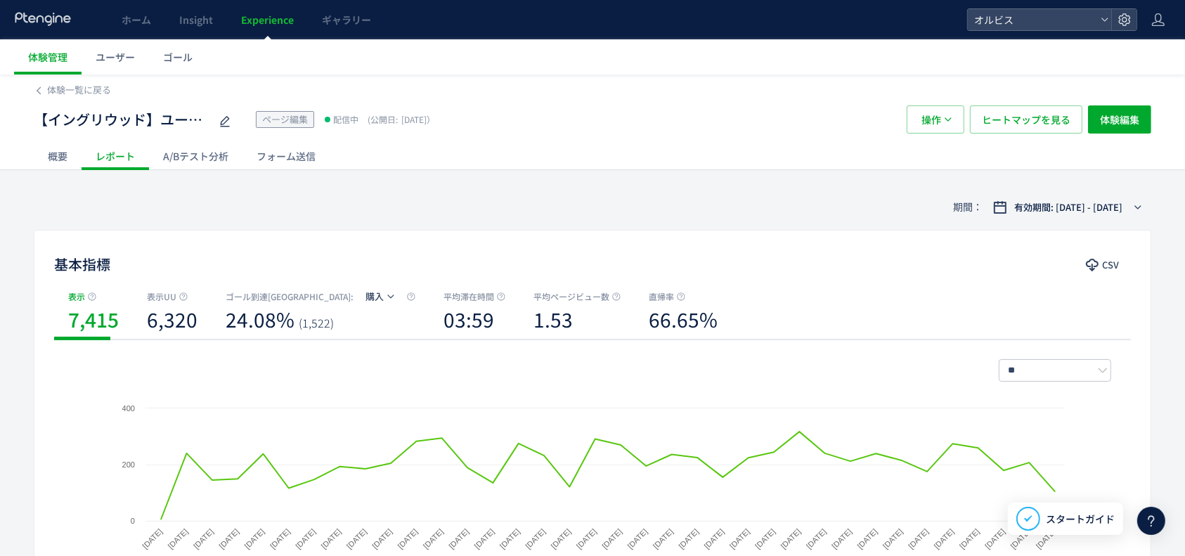
click at [202, 157] on div "A/Bテスト分析" at bounding box center [196, 156] width 94 height 28
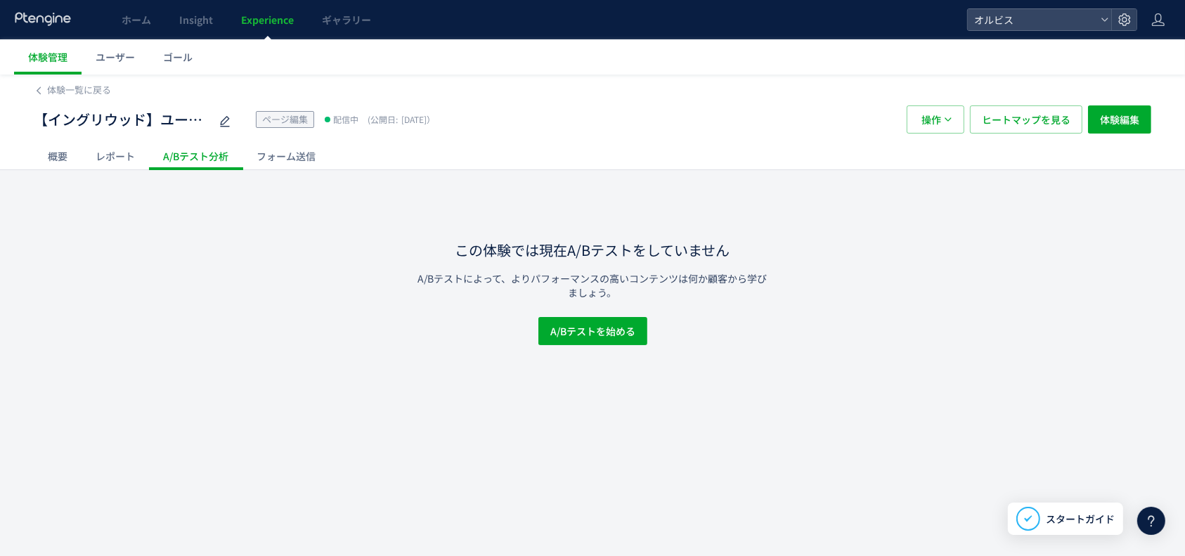
click at [107, 163] on div "レポート" at bounding box center [115, 156] width 67 height 28
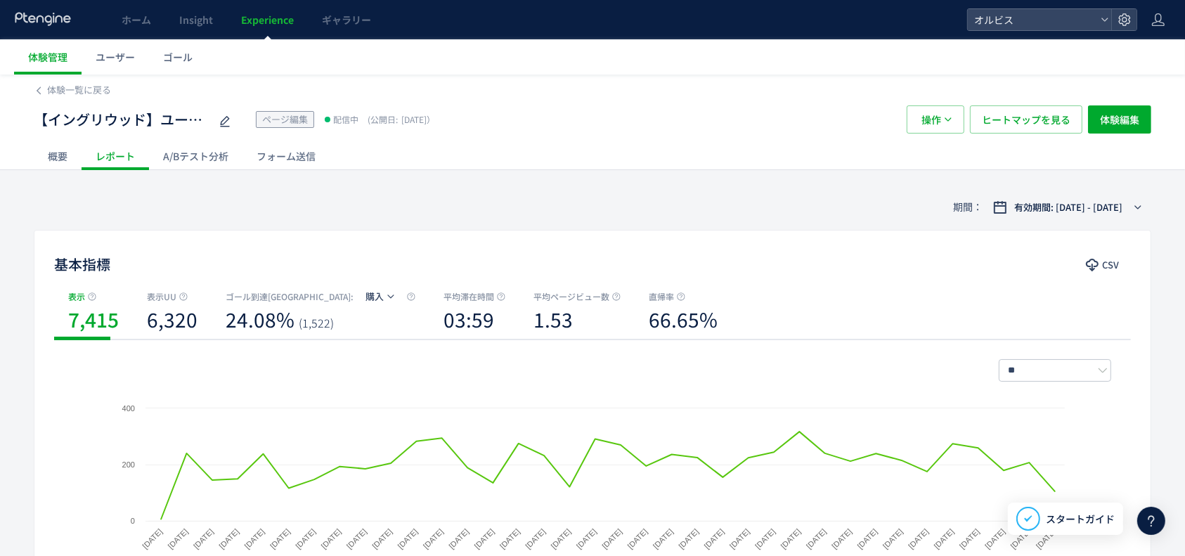
click at [70, 158] on div "概要" at bounding box center [58, 156] width 48 height 28
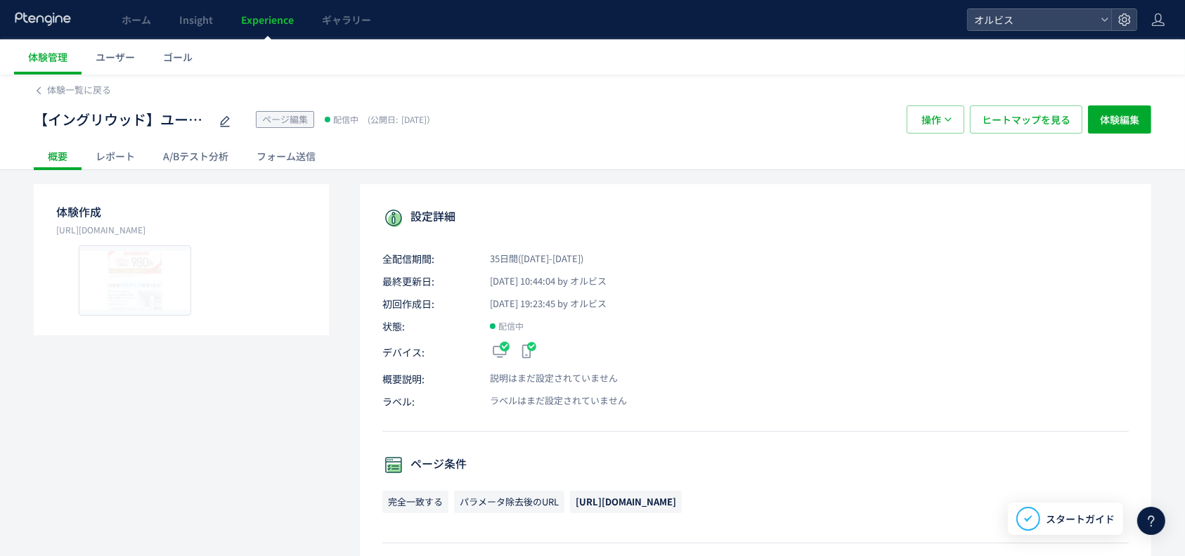
click at [217, 156] on div "A/Bテスト分析" at bounding box center [196, 156] width 94 height 28
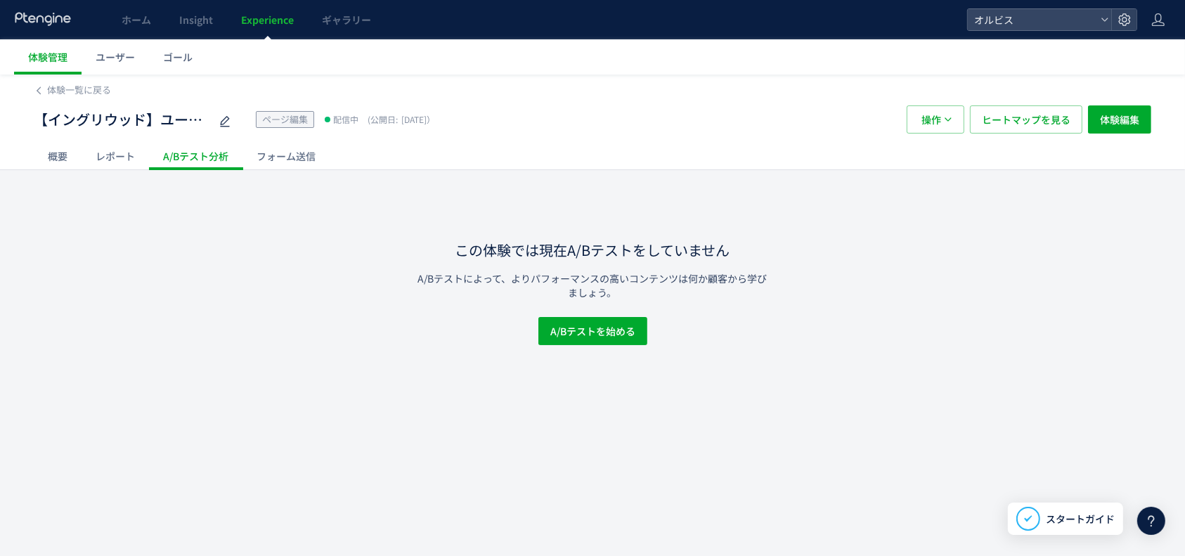
click at [56, 144] on div "概要" at bounding box center [58, 156] width 48 height 28
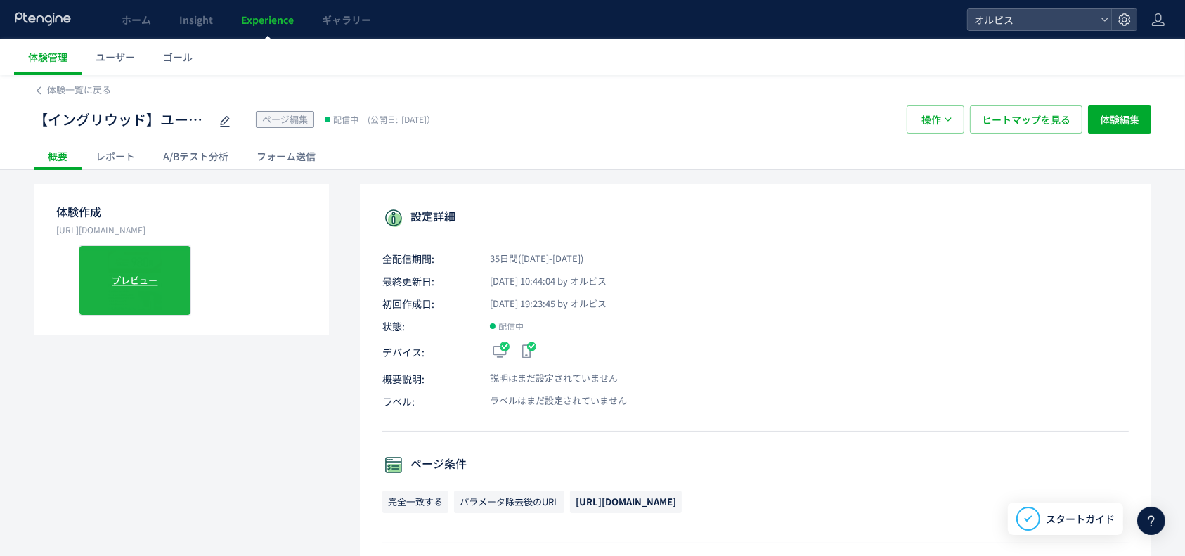
click at [162, 261] on div "プレビュー" at bounding box center [135, 280] width 112 height 70
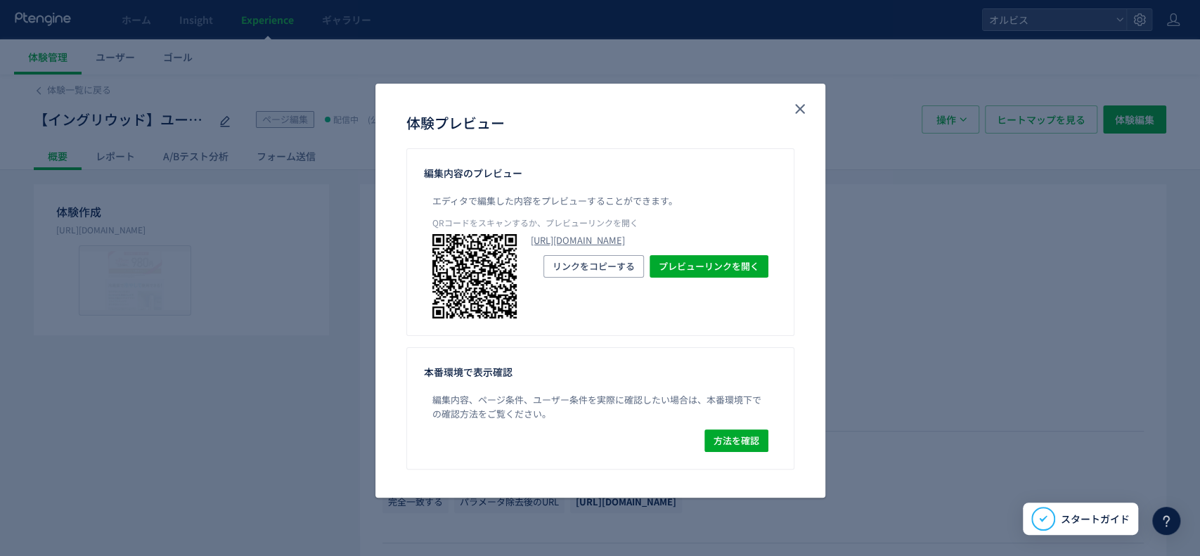
click at [522, 219] on p "QRコードをスキャンするか、プレビューリンクを開く" at bounding box center [600, 226] width 336 height 18
click at [556, 247] on link "https://pr.orbis.co.jp/cosmetics/u/162/?preview_ptx_token=v4-ca4e2ae5-ddae-4770…" at bounding box center [650, 240] width 238 height 13
click at [796, 110] on icon "close" at bounding box center [800, 109] width 17 height 17
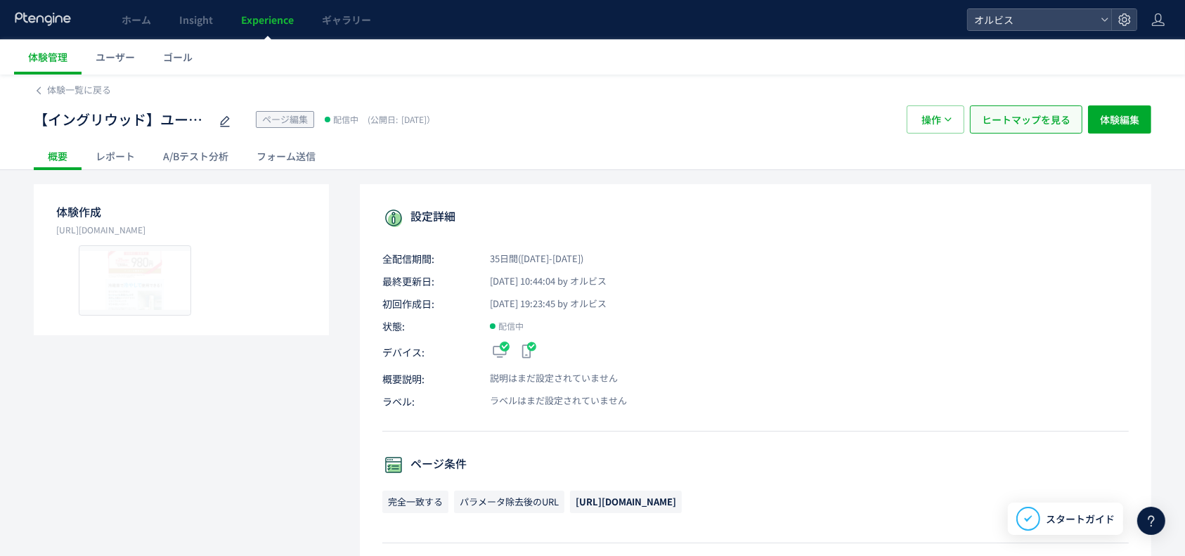
click at [1052, 106] on span "ヒートマップを見る" at bounding box center [1026, 119] width 89 height 28
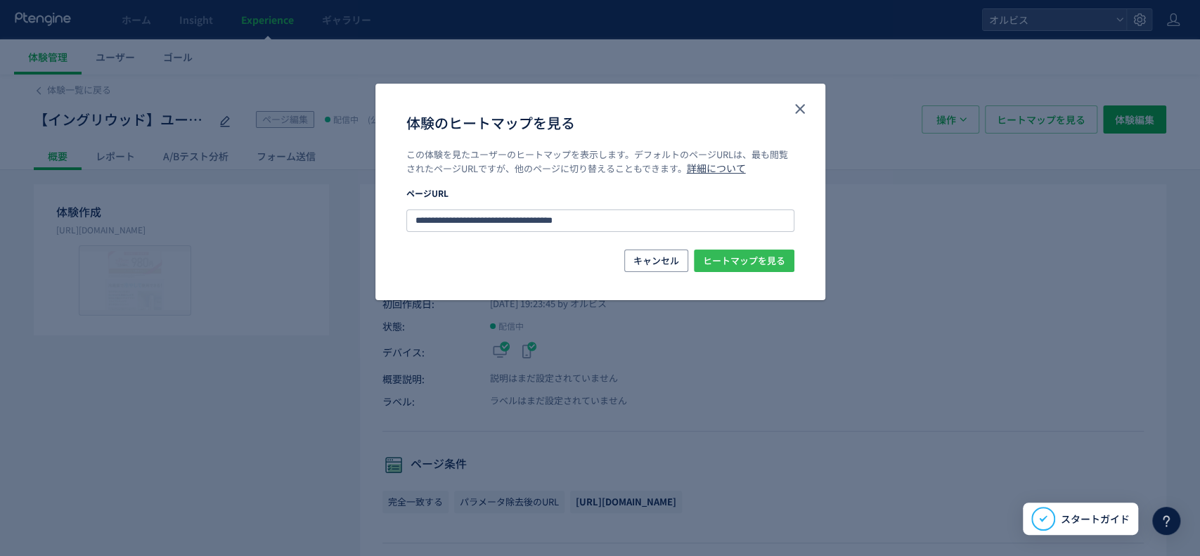
click at [758, 253] on span "ヒートマップを見る" at bounding box center [744, 261] width 82 height 22
click at [810, 107] on button "close" at bounding box center [800, 109] width 22 height 22
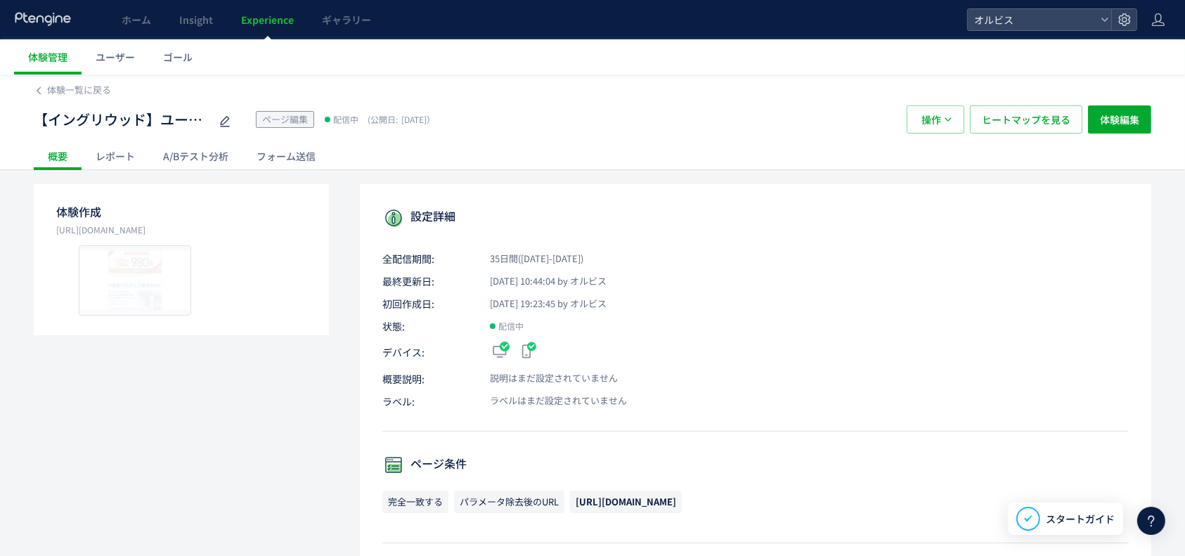
click at [178, 156] on div "A/Bテスト分析" at bounding box center [196, 156] width 94 height 28
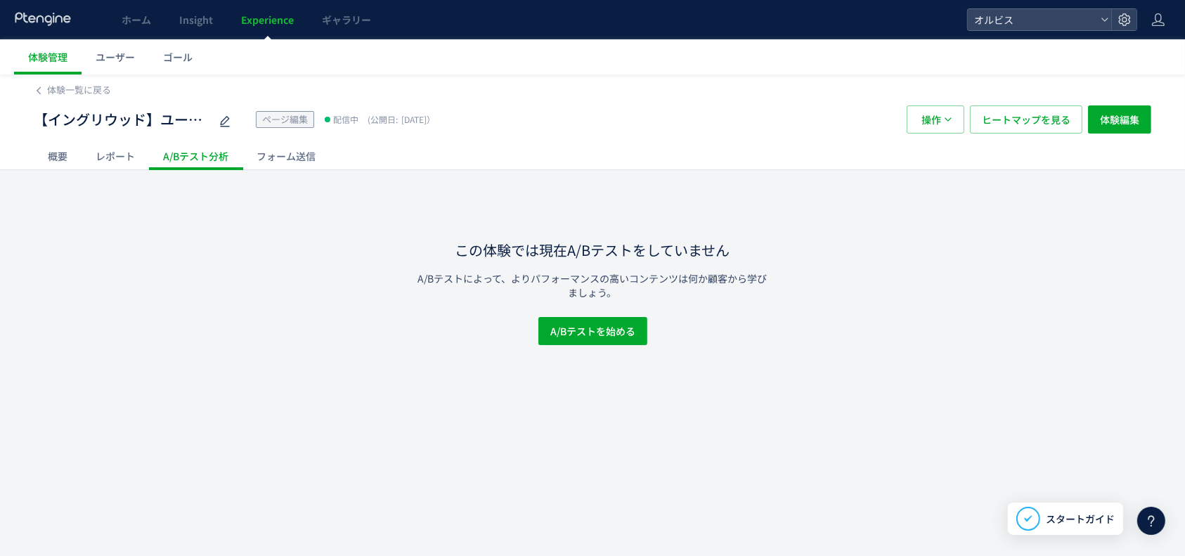
click at [124, 149] on div "レポート" at bounding box center [115, 156] width 67 height 28
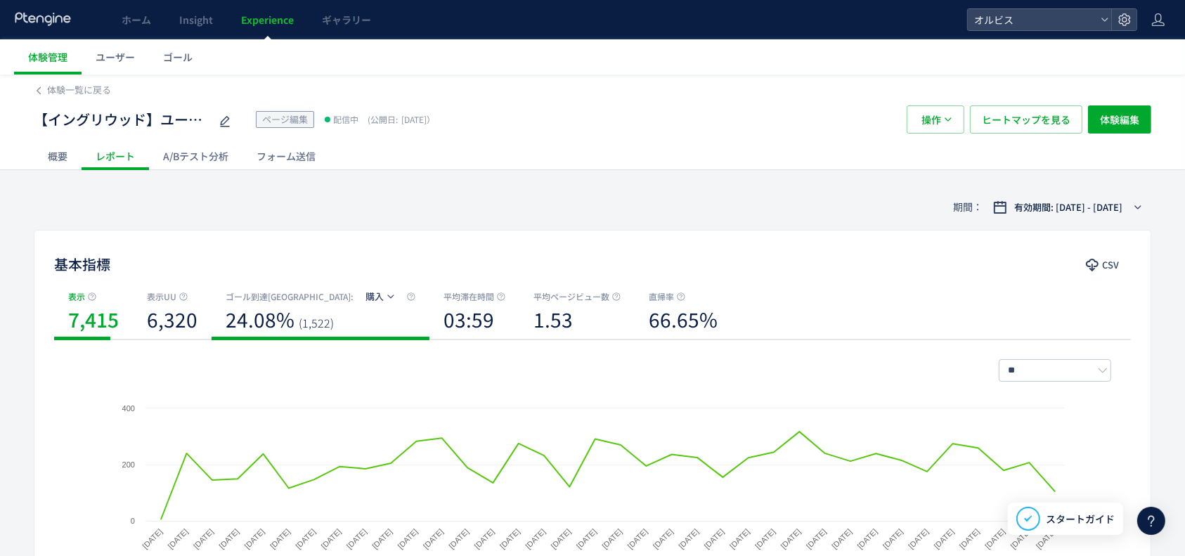
click at [366, 301] on span "購入" at bounding box center [375, 296] width 18 height 13
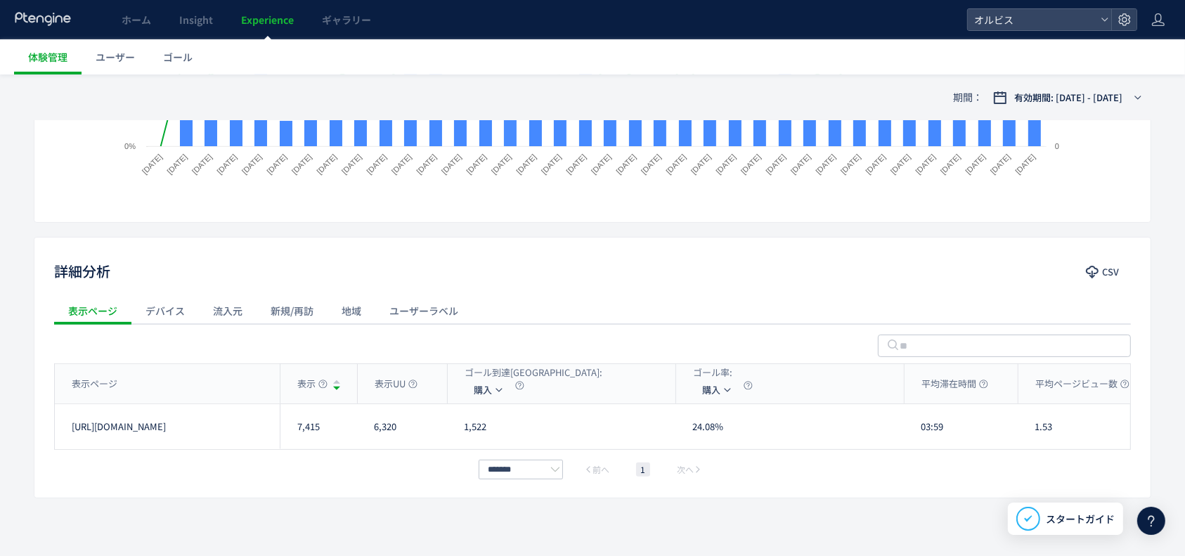
scroll to position [387, 0]
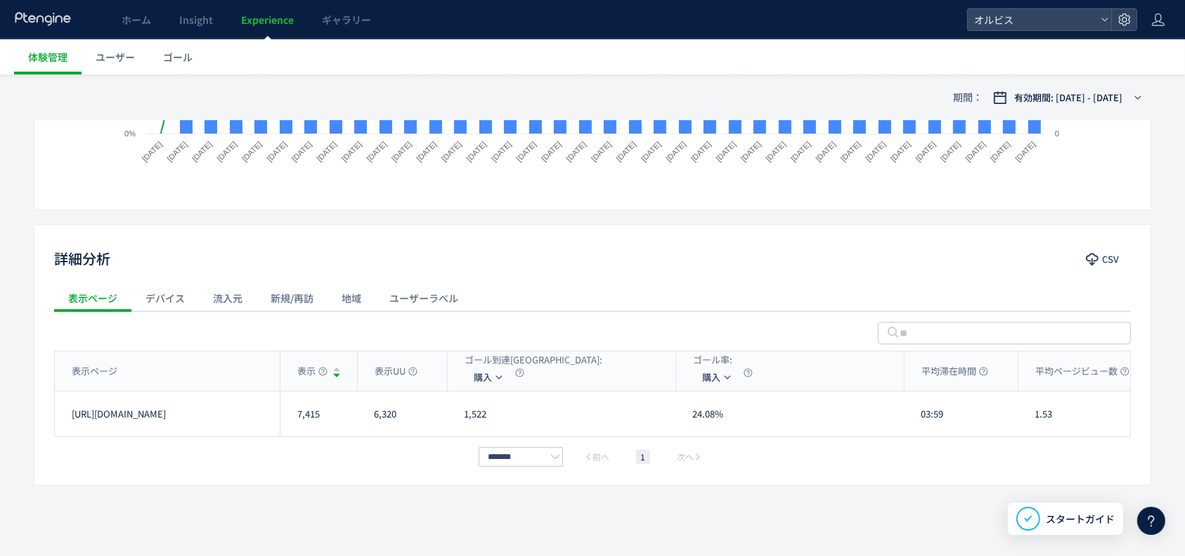
click at [230, 301] on div "流入元" at bounding box center [228, 298] width 58 height 28
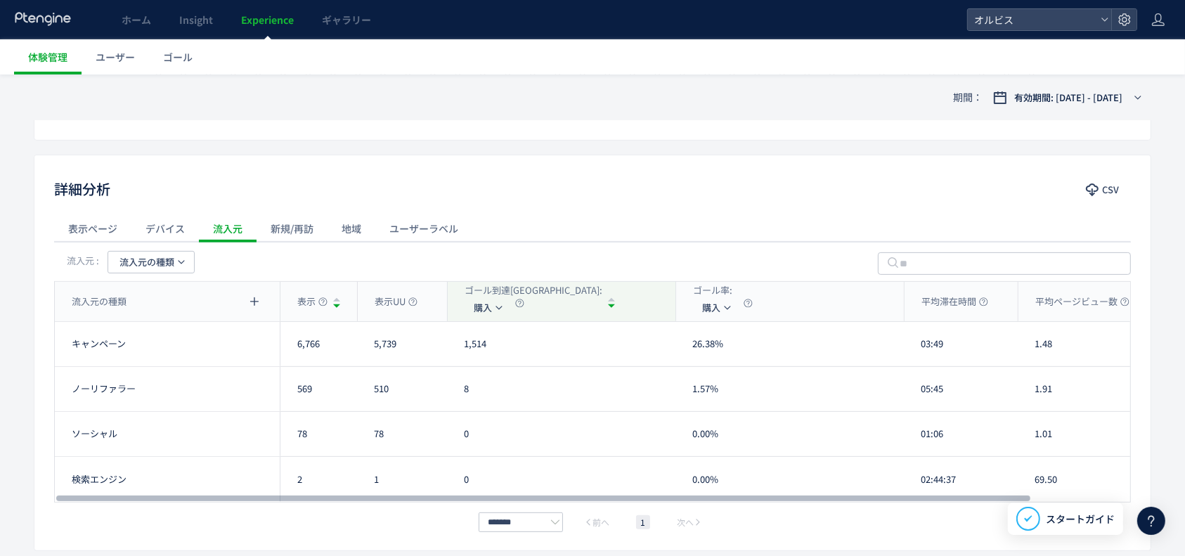
scroll to position [428, 0]
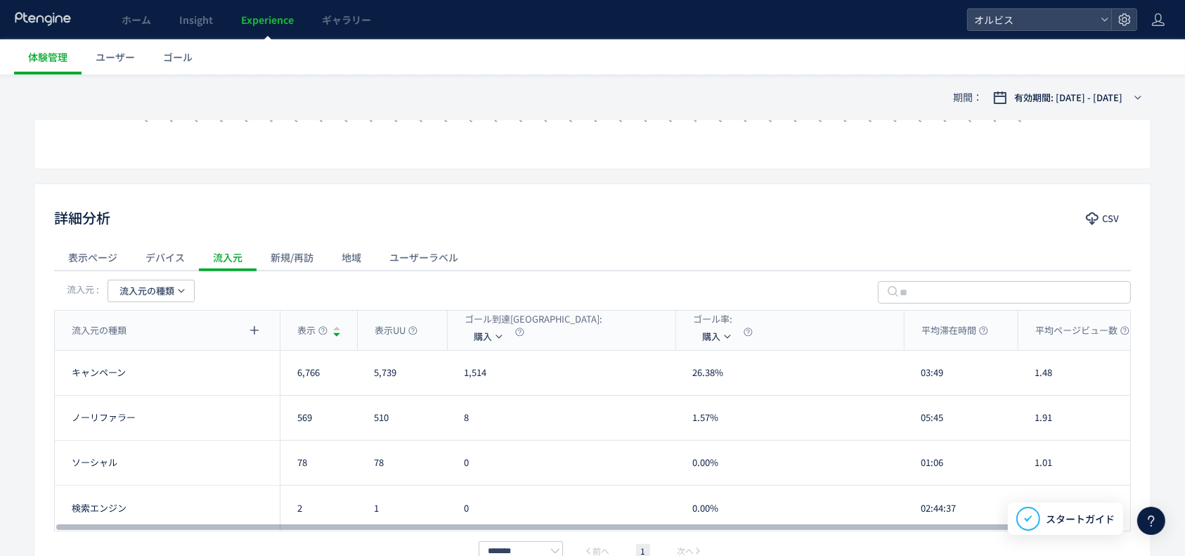
click at [328, 258] on div "地域" at bounding box center [352, 257] width 48 height 28
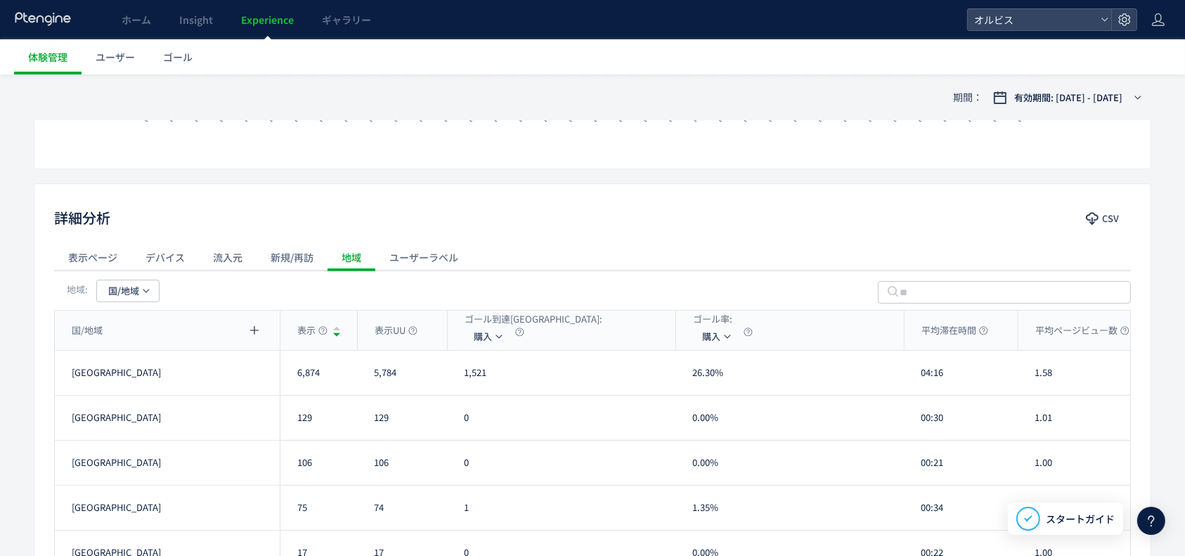
click at [298, 259] on div "新規/再訪" at bounding box center [292, 257] width 71 height 28
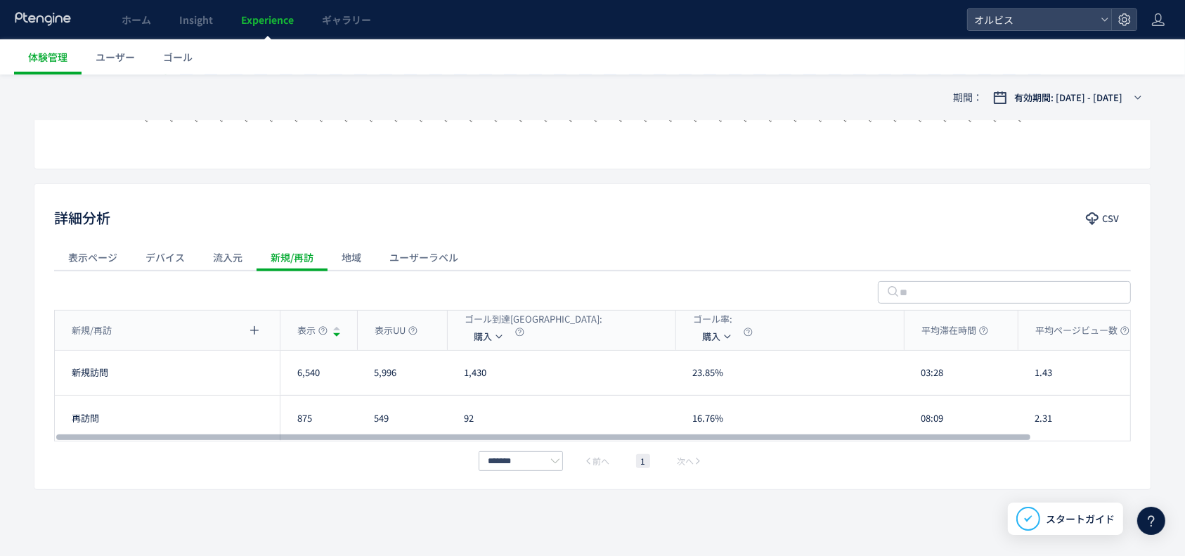
scroll to position [432, 0]
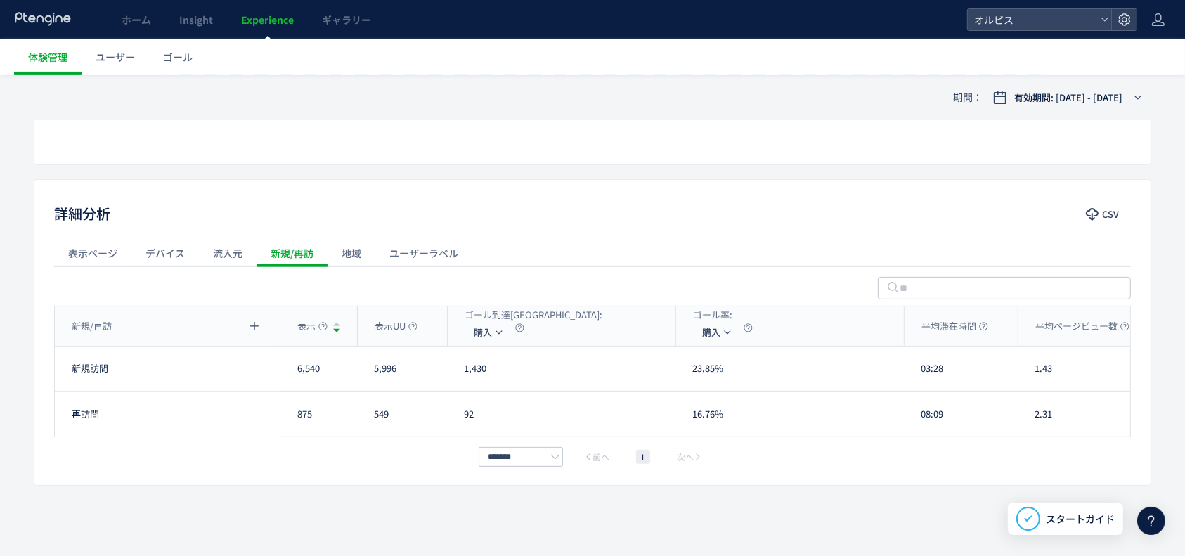
click at [425, 247] on div "ユーザーラベル" at bounding box center [423, 253] width 97 height 28
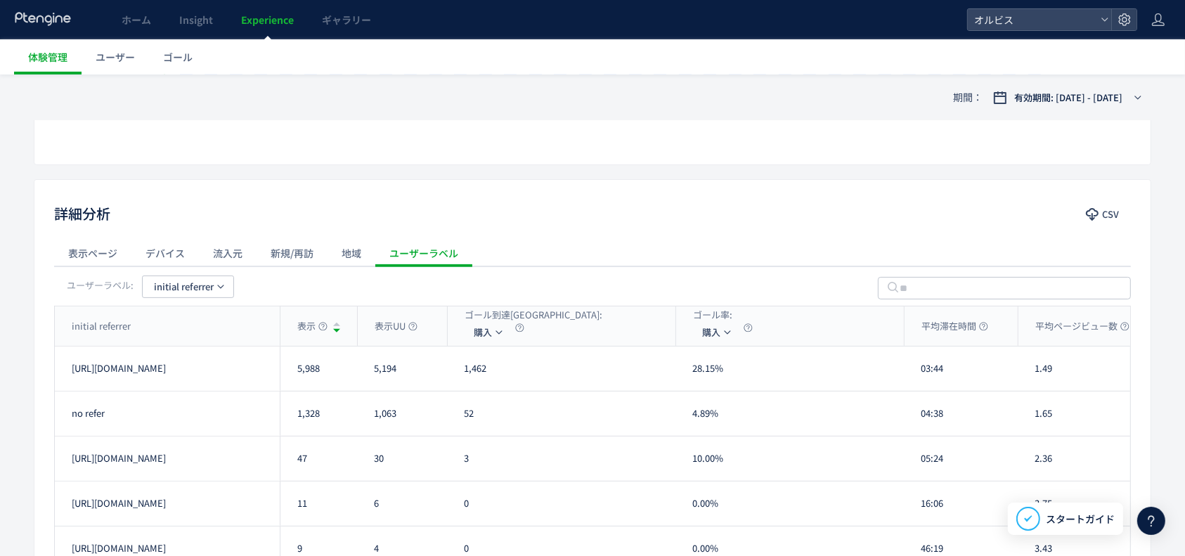
click at [184, 252] on div "デバイス" at bounding box center [164, 253] width 67 height 28
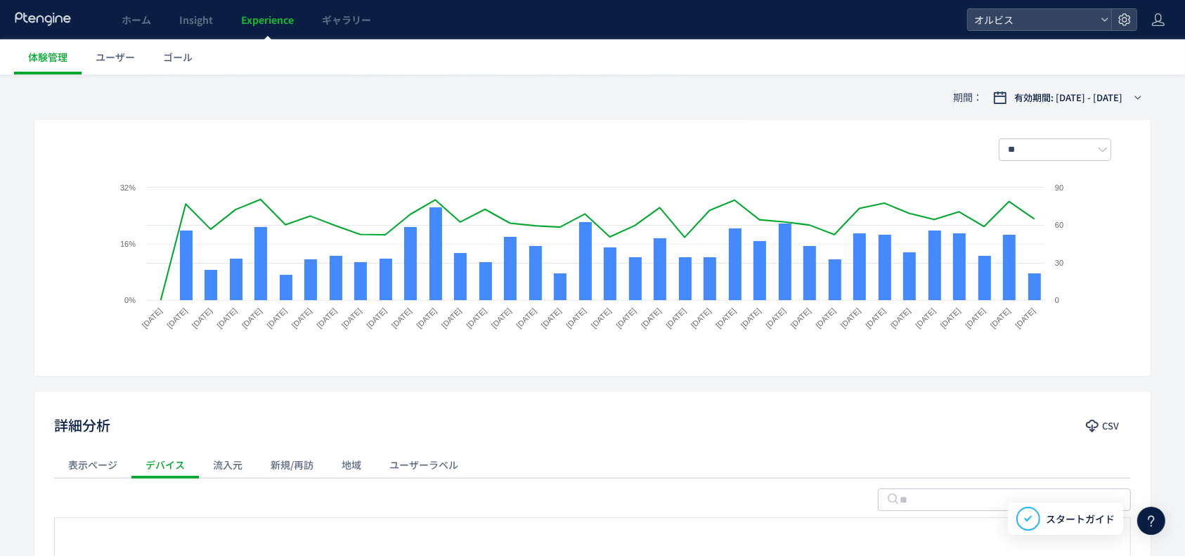
scroll to position [0, 0]
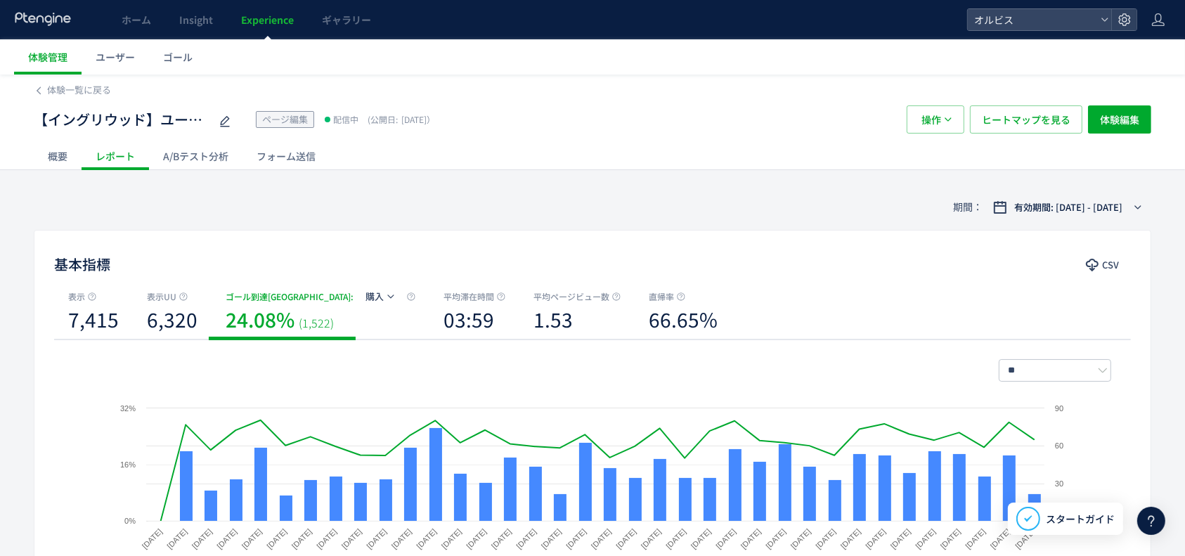
click at [212, 153] on div "A/Bテスト分析" at bounding box center [196, 156] width 94 height 28
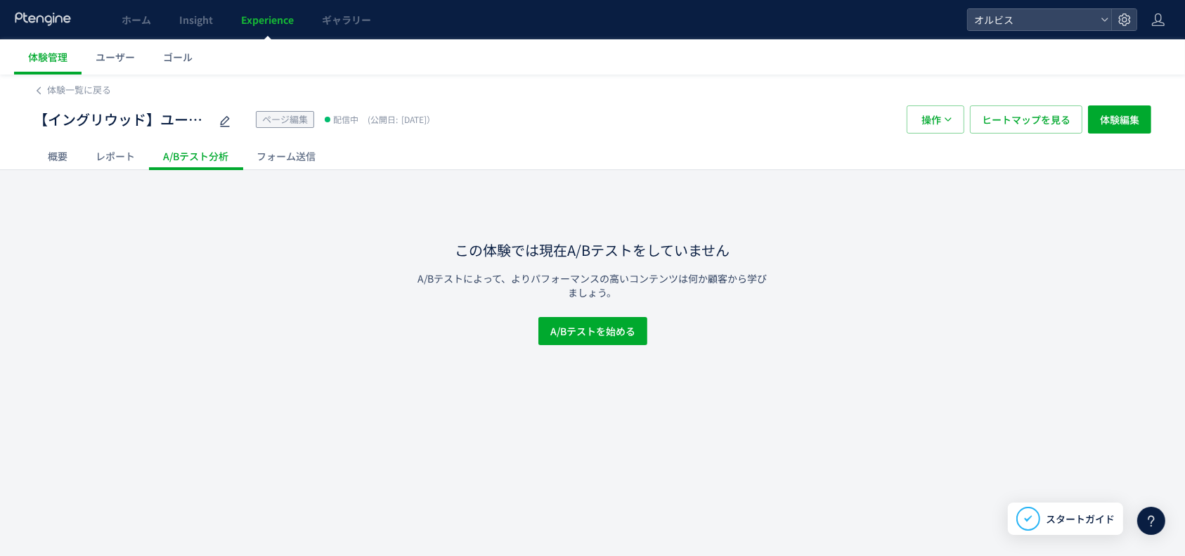
click at [67, 157] on div "概要" at bounding box center [58, 156] width 48 height 28
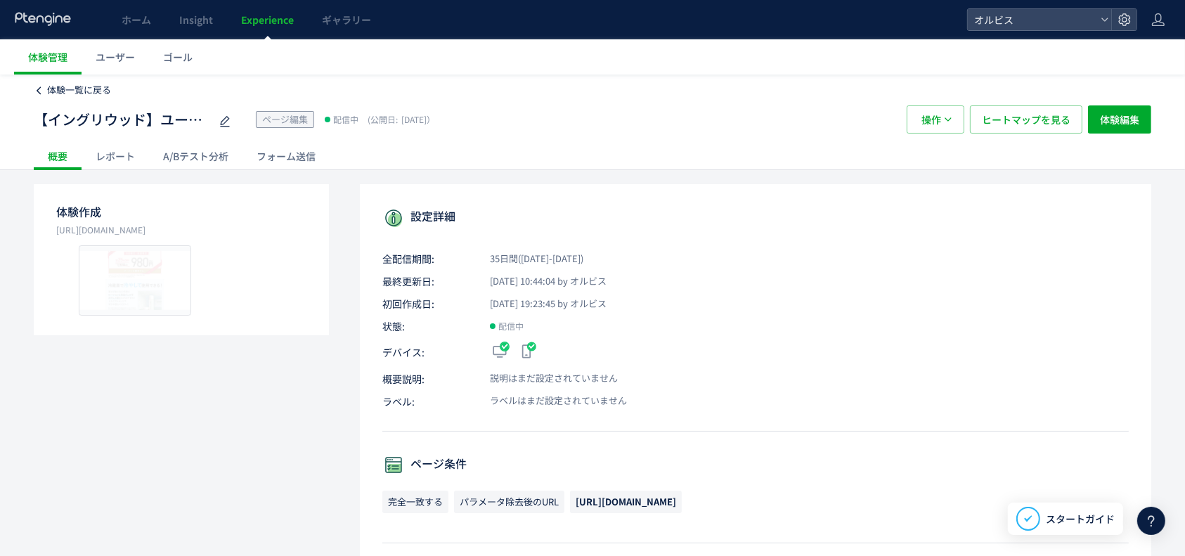
click at [82, 91] on span "体験一覧に戻る" at bounding box center [79, 89] width 64 height 13
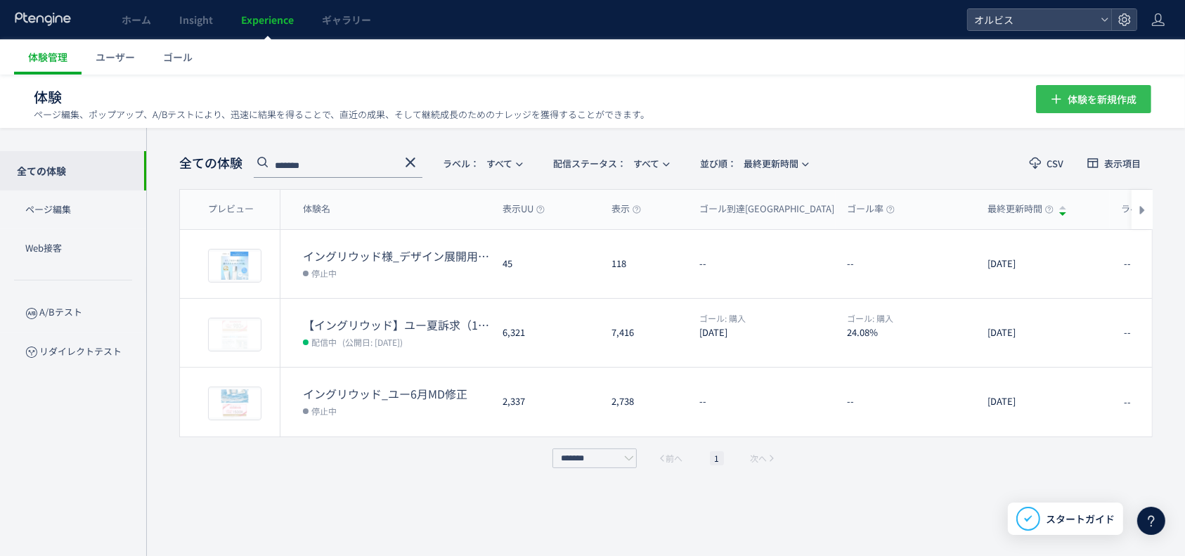
click at [1090, 94] on span "体験を新規作成" at bounding box center [1102, 99] width 69 height 28
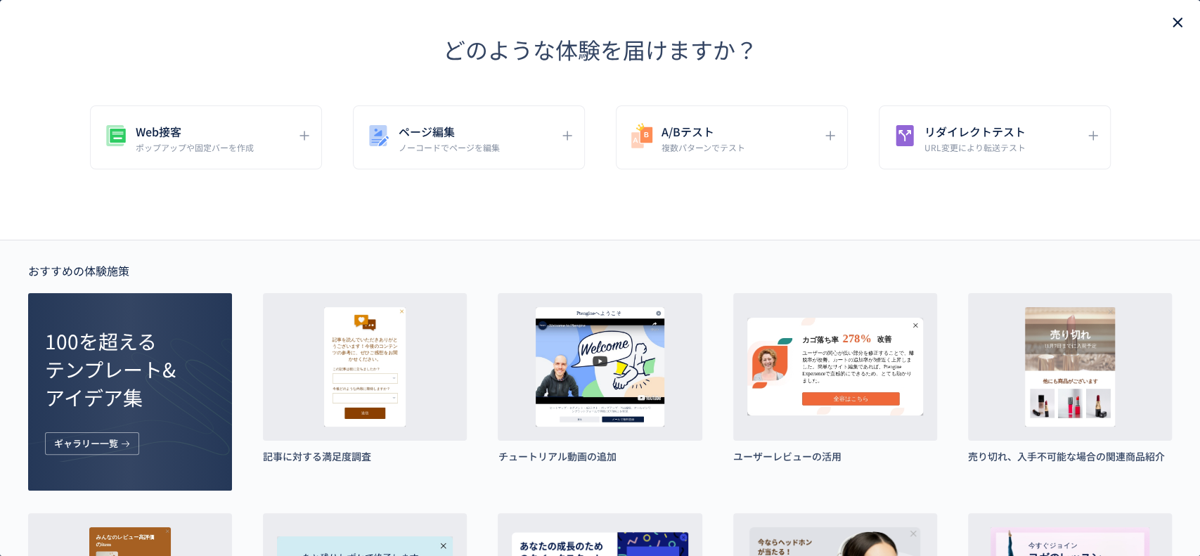
click at [1169, 15] on icon "close" at bounding box center [1177, 22] width 17 height 17
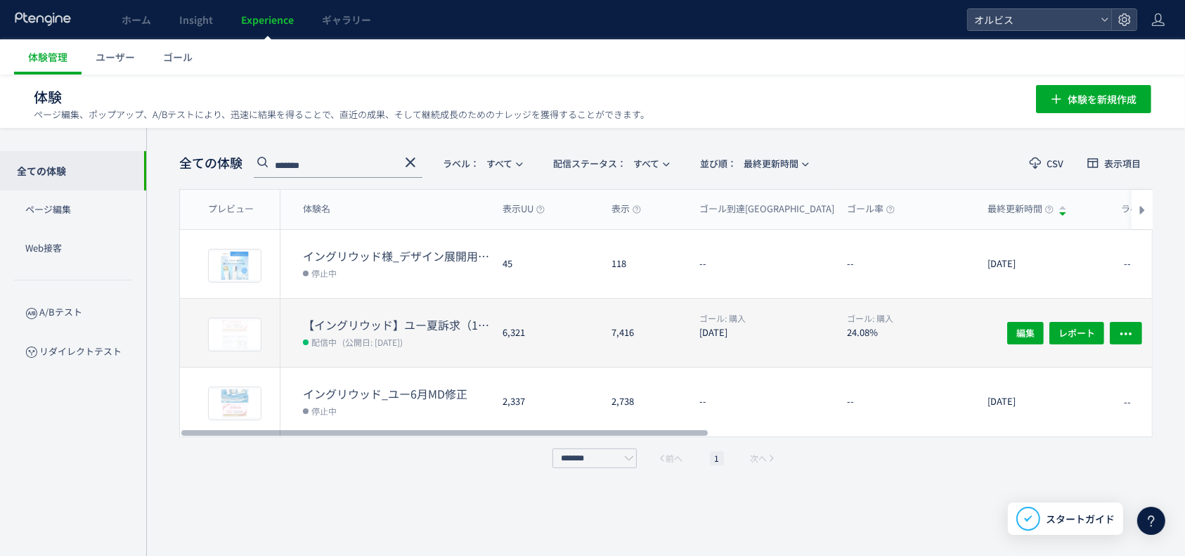
click at [407, 329] on dt "【イングリウッド】ユー夏訴求（162）" at bounding box center [397, 325] width 188 height 16
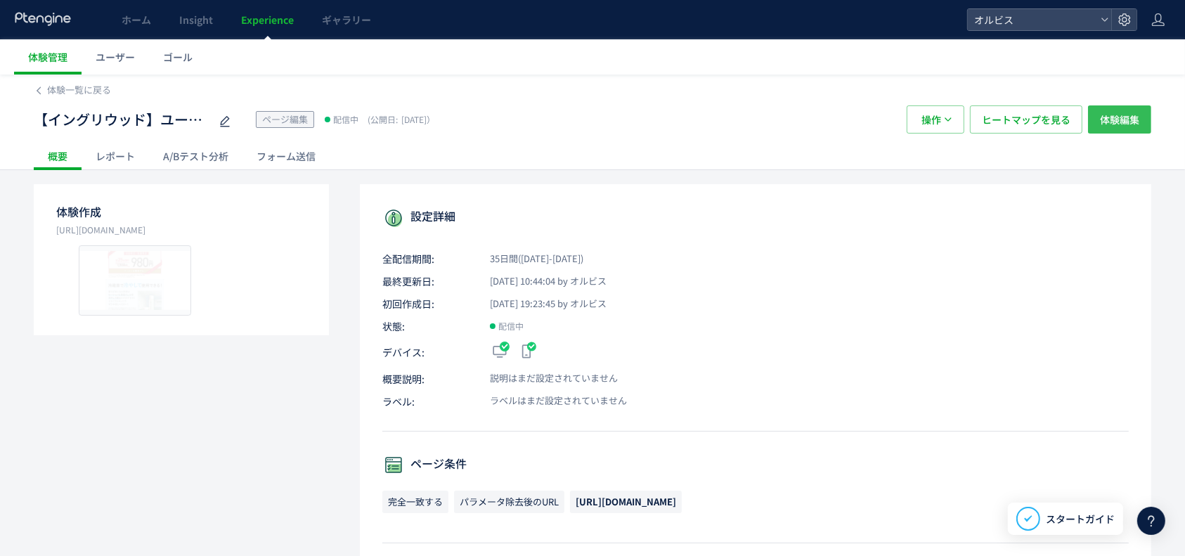
click at [1133, 115] on span "体験編集" at bounding box center [1119, 119] width 39 height 28
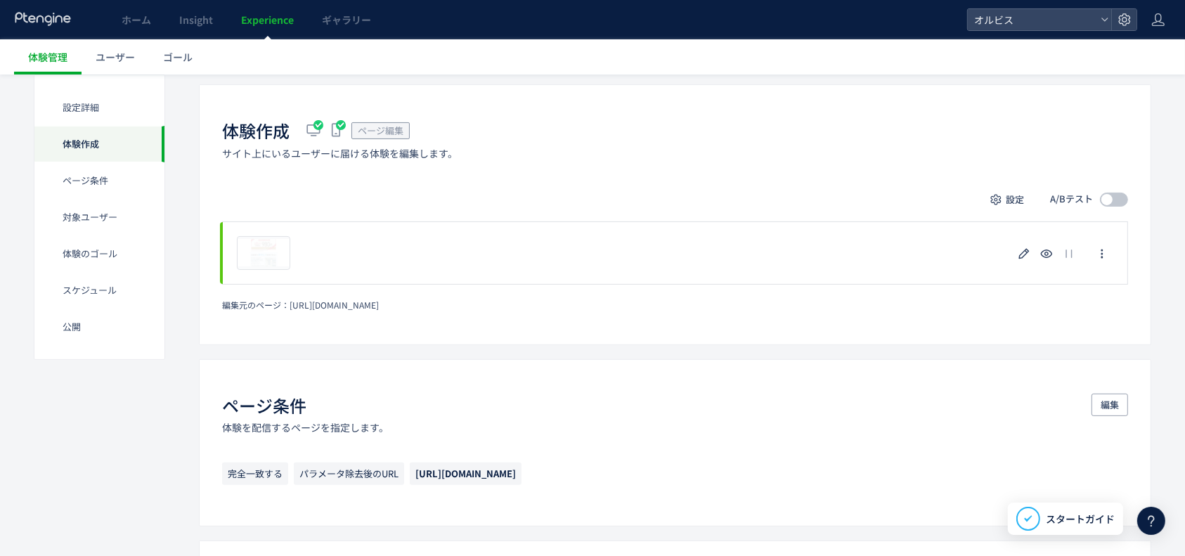
scroll to position [281, 0]
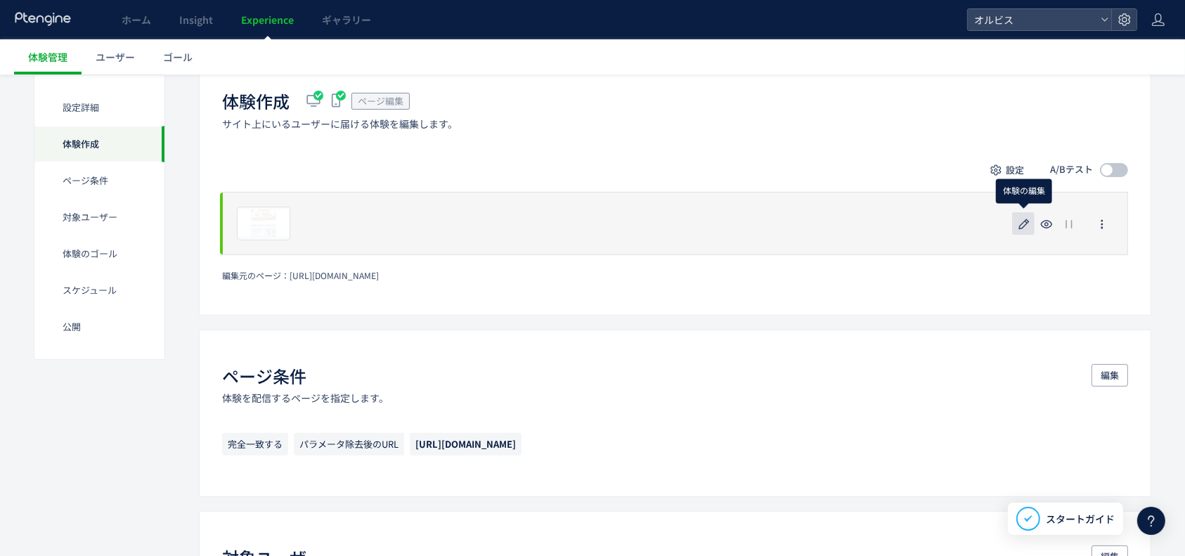
click at [1028, 228] on icon "button" at bounding box center [1024, 224] width 17 height 17
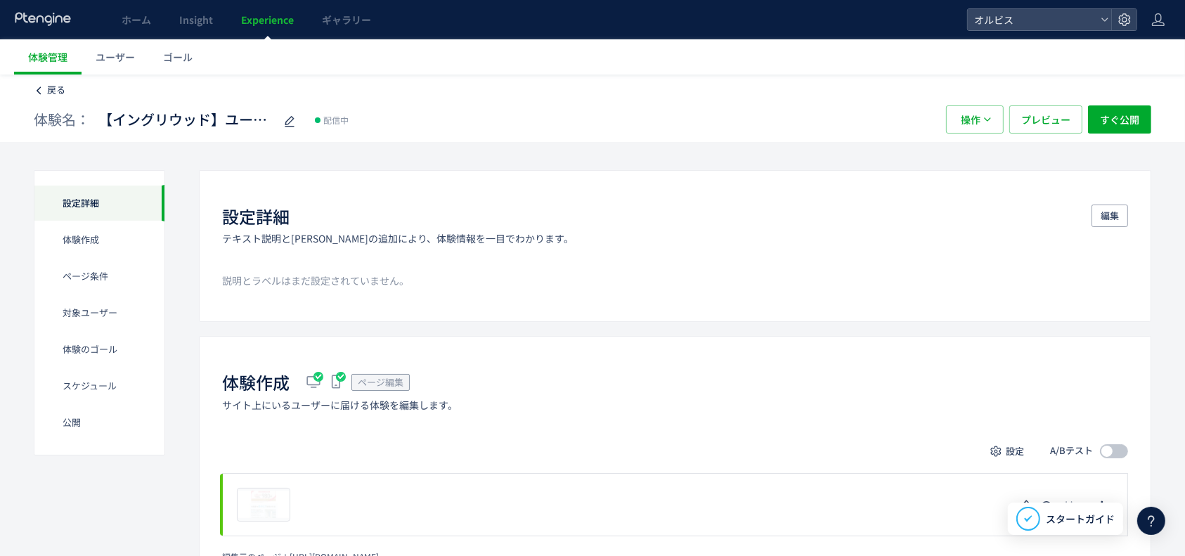
click at [52, 83] on span "戻る" at bounding box center [56, 89] width 18 height 13
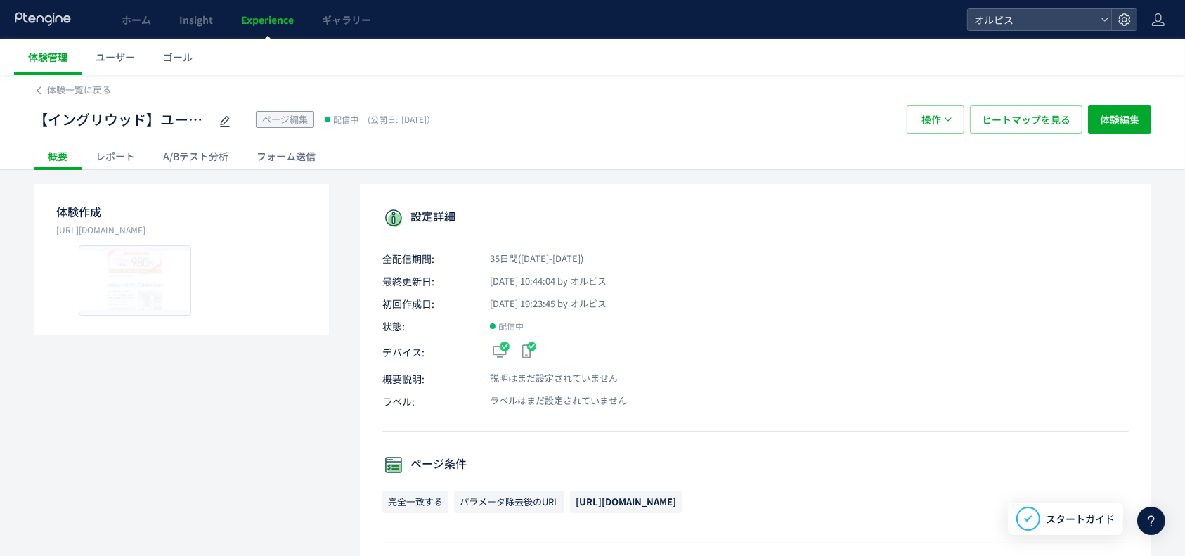
click at [51, 59] on span "体験管理" at bounding box center [47, 57] width 39 height 14
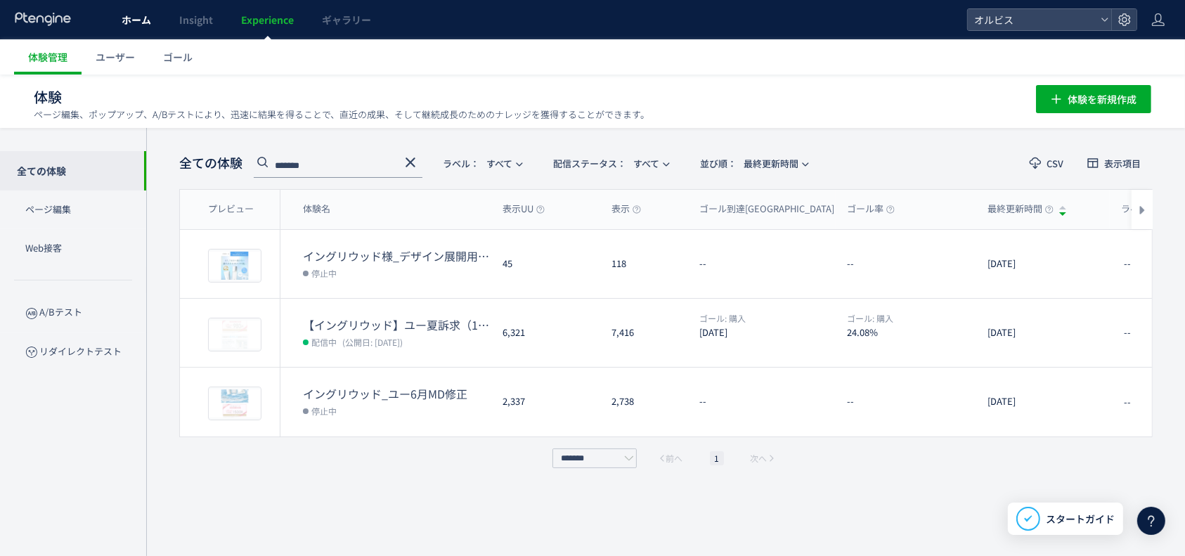
click at [140, 14] on span "ホーム" at bounding box center [137, 20] width 30 height 14
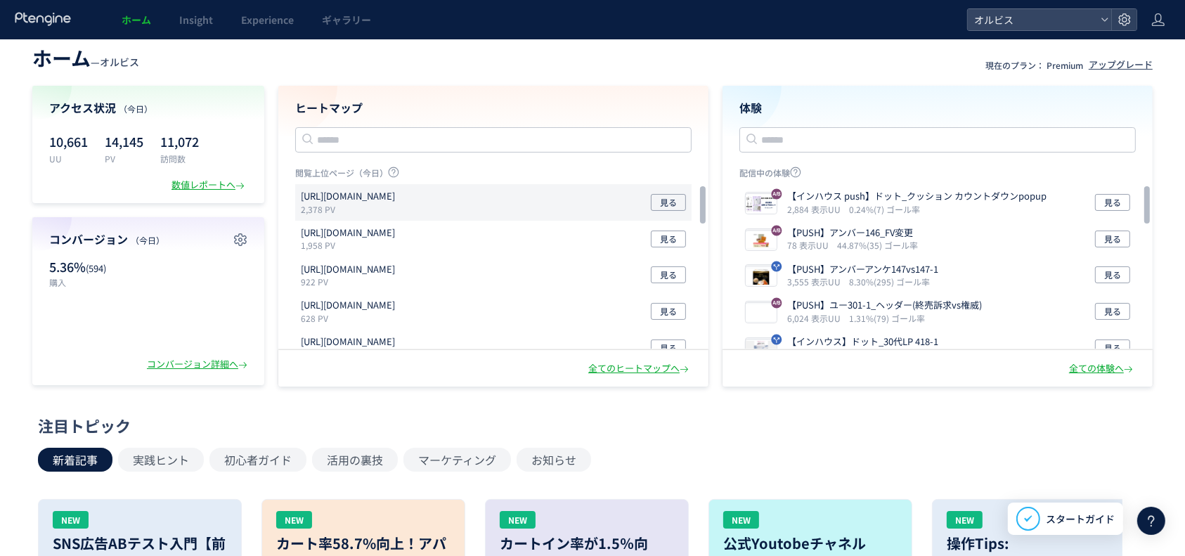
scroll to position [94, 0]
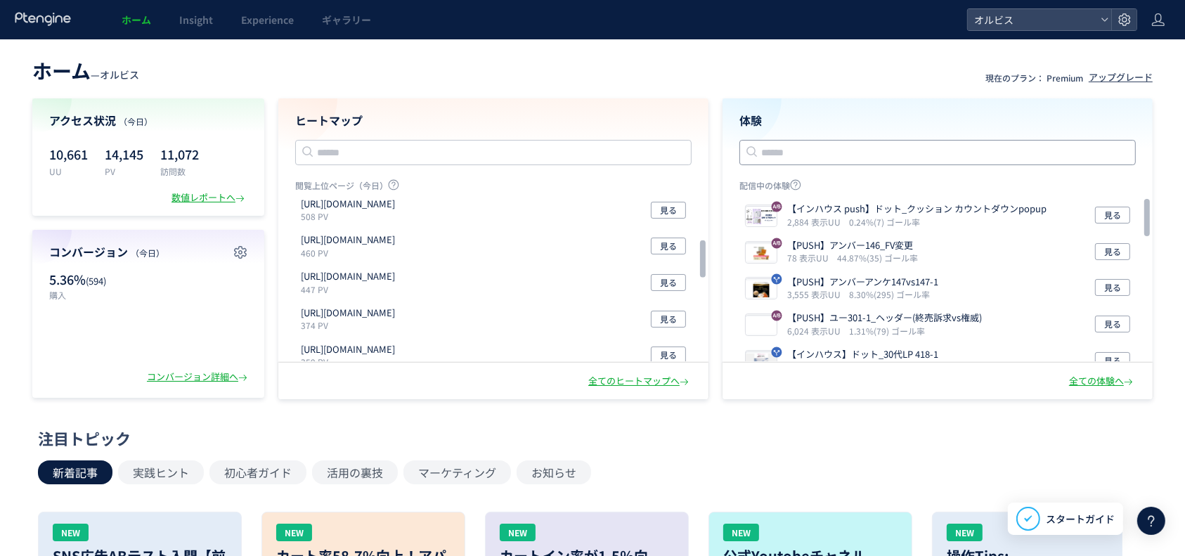
click at [855, 151] on input "text" at bounding box center [938, 152] width 397 height 25
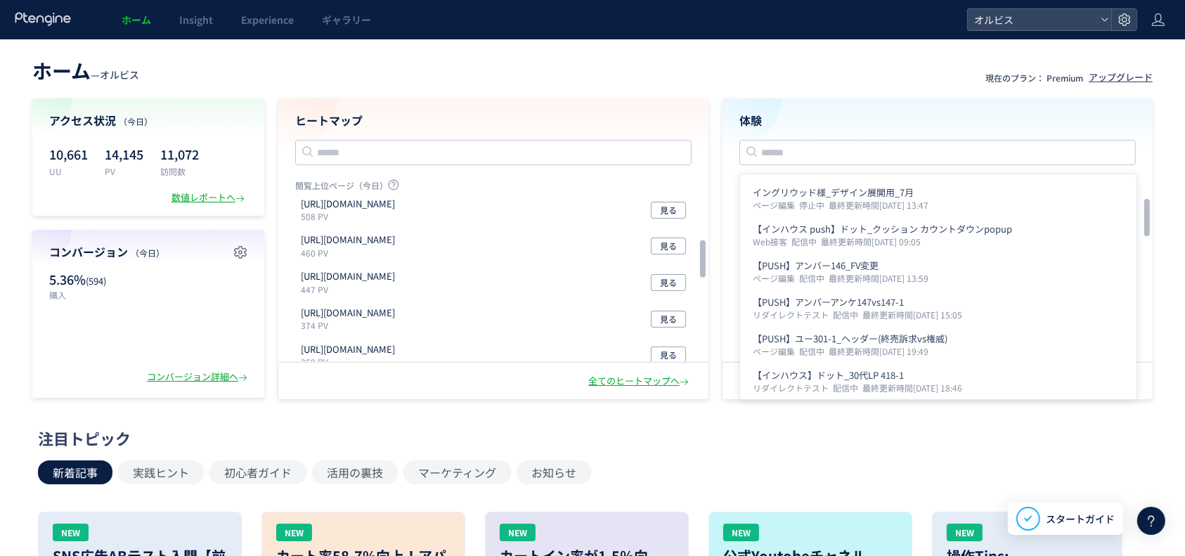
click at [864, 106] on div "体験 イングリウッド様_デザイン展開用_7月 ページ編集 停止中 最終更新時間[DATE] 13:47 【インハウス push】ドット_クッション カウントダ…" at bounding box center [938, 230] width 430 height 264
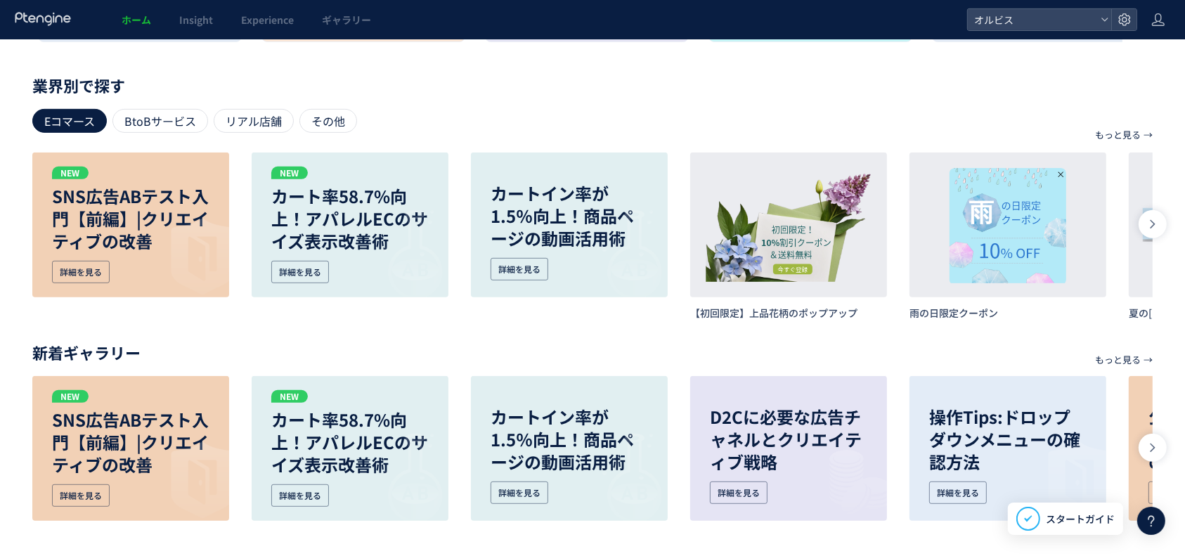
scroll to position [626, 0]
